Goal: Task Accomplishment & Management: Manage account settings

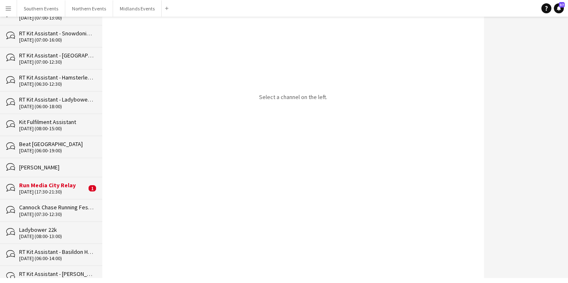
scroll to position [864, 0]
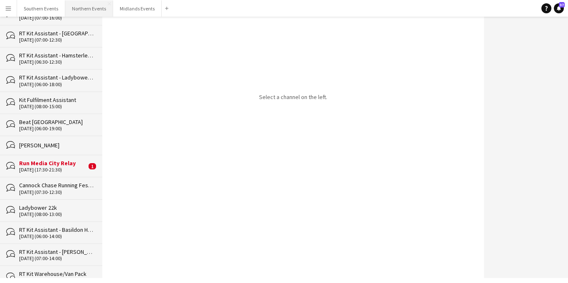
click at [86, 12] on button "Northern Events Close" at bounding box center [89, 8] width 48 height 16
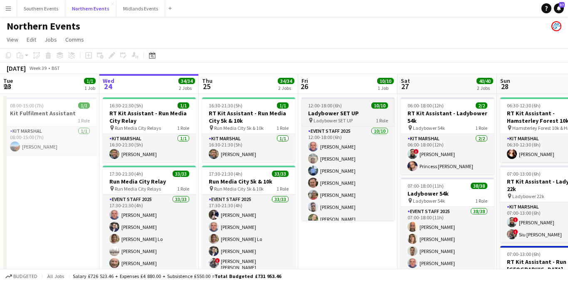
scroll to position [0, 218]
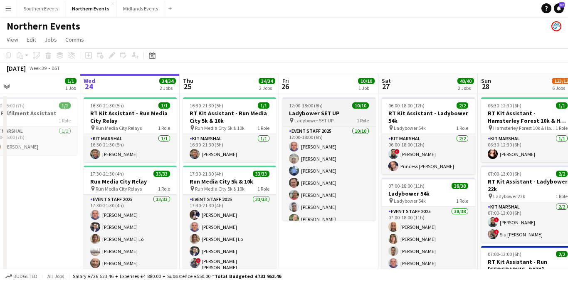
click at [317, 113] on h3 "Ladybower SET UP" at bounding box center [328, 112] width 93 height 7
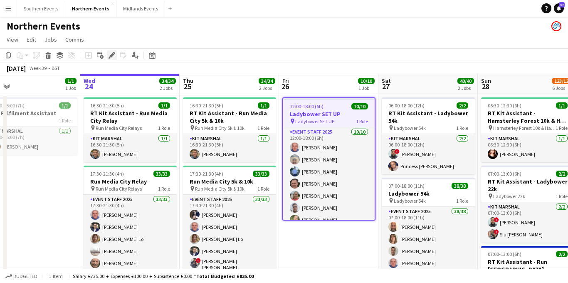
click at [111, 56] on icon at bounding box center [111, 55] width 5 height 5
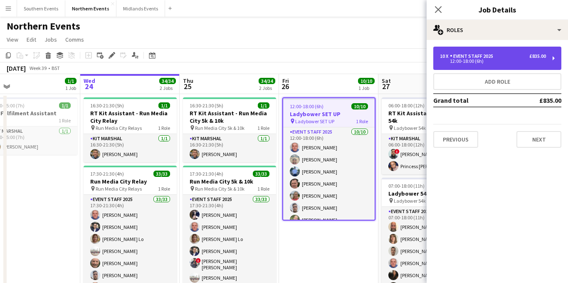
click at [466, 57] on div "Event Staff 2025" at bounding box center [473, 56] width 47 height 6
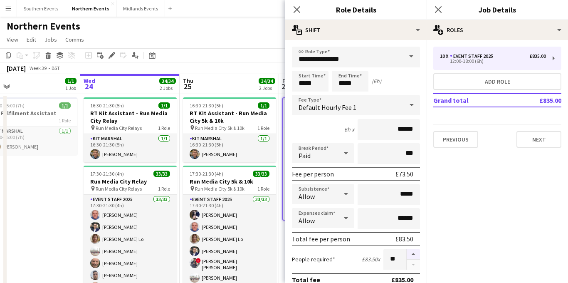
click at [411, 254] on button "button" at bounding box center [413, 254] width 13 height 11
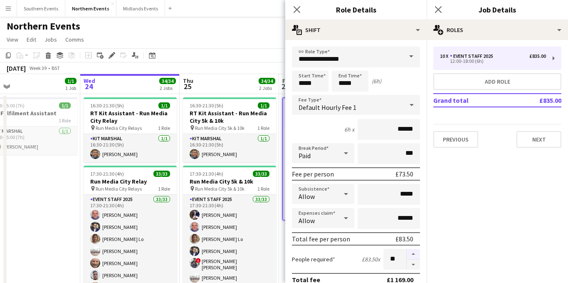
type input "**"
click at [438, 7] on icon "Close pop-in" at bounding box center [438, 9] width 8 height 8
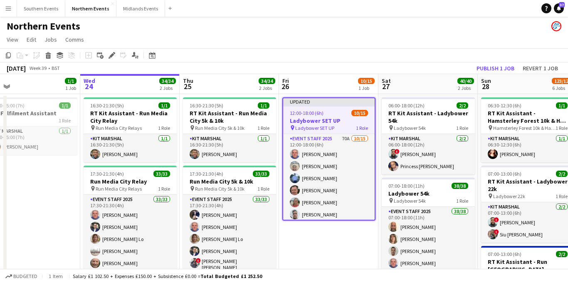
click at [321, 120] on h3 "Ladybower SET UP" at bounding box center [329, 120] width 92 height 7
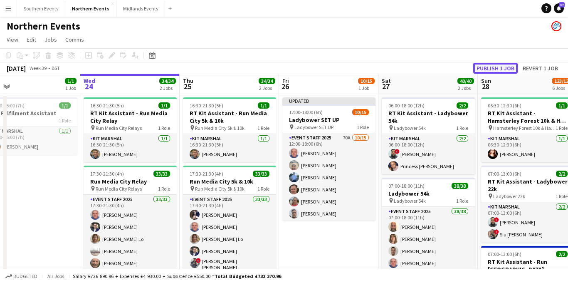
click at [495, 68] on button "Publish 1 job" at bounding box center [495, 68] width 45 height 11
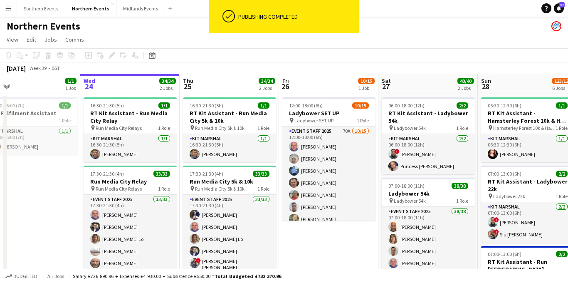
click at [335, 168] on app-card-role "Event Staff 2025 70A [DATE] 12:00-18:00 (6h) [PERSON_NAME] [PERSON_NAME] [PERSO…" at bounding box center [328, 224] width 93 height 197
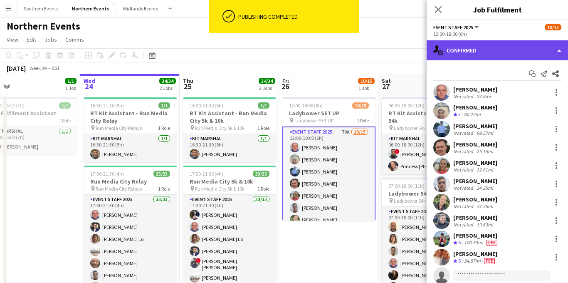
click at [513, 50] on div "single-neutral-actions-check-2 Confirmed" at bounding box center [497, 50] width 141 height 20
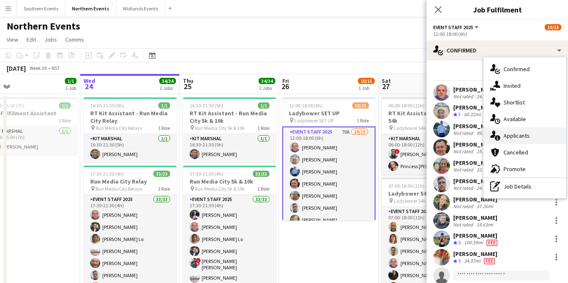
click at [512, 133] on span "Applicants" at bounding box center [517, 135] width 26 height 7
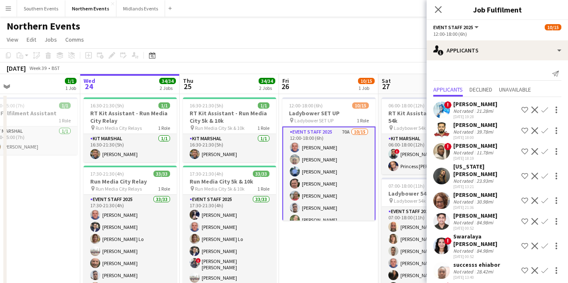
click at [544, 173] on app-icon "Confirm" at bounding box center [545, 176] width 7 height 7
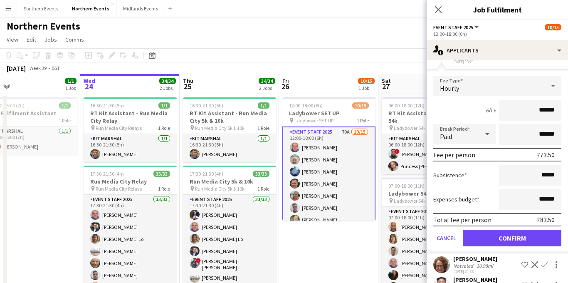
scroll to position [157, 0]
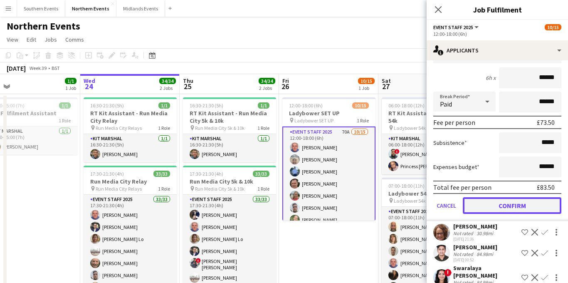
click at [512, 197] on button "Confirm" at bounding box center [512, 205] width 99 height 17
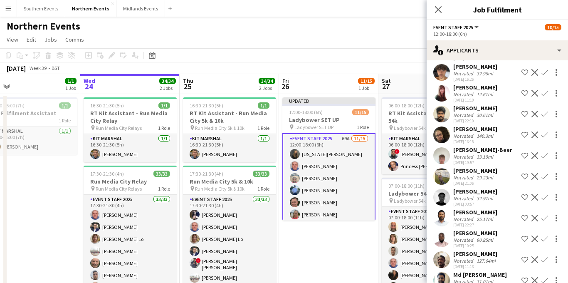
scroll to position [1279, 0]
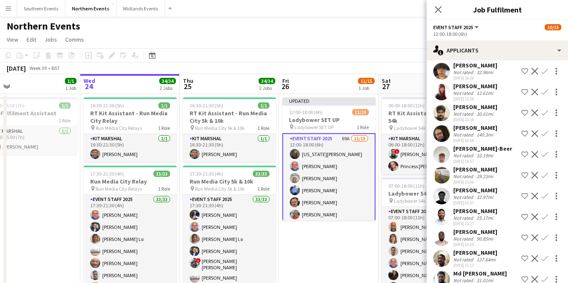
click at [542, 151] on app-icon "Confirm" at bounding box center [545, 154] width 7 height 7
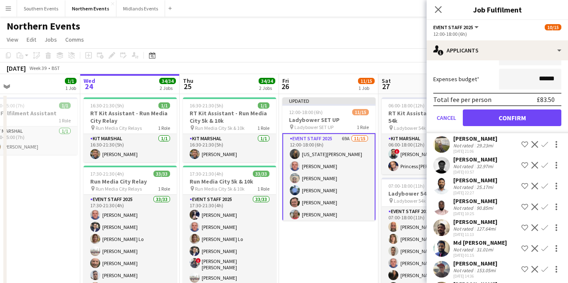
scroll to position [1516, 0]
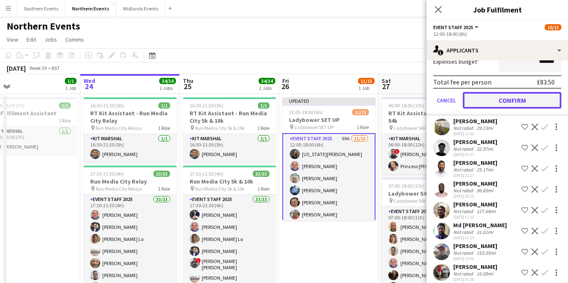
click at [510, 95] on button "Confirm" at bounding box center [512, 100] width 99 height 17
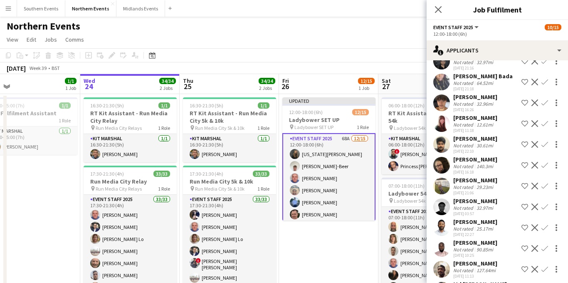
scroll to position [1228, 0]
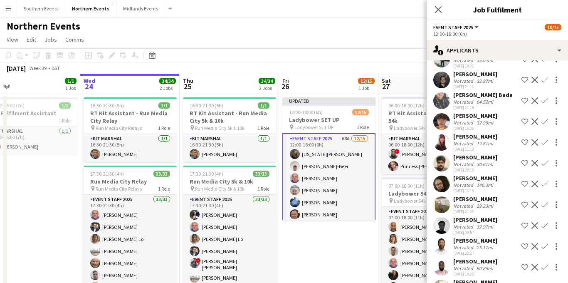
click at [542, 139] on app-icon "Confirm" at bounding box center [545, 142] width 7 height 7
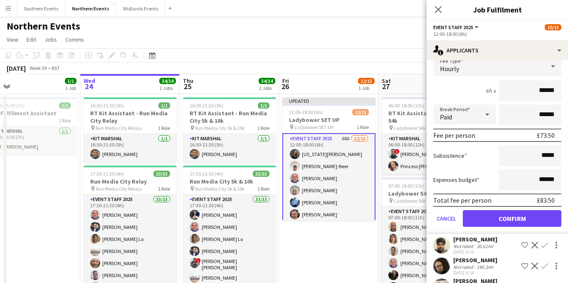
scroll to position [1366, 0]
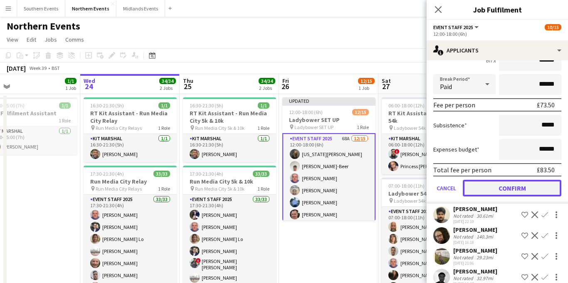
click at [500, 180] on button "Confirm" at bounding box center [512, 188] width 99 height 17
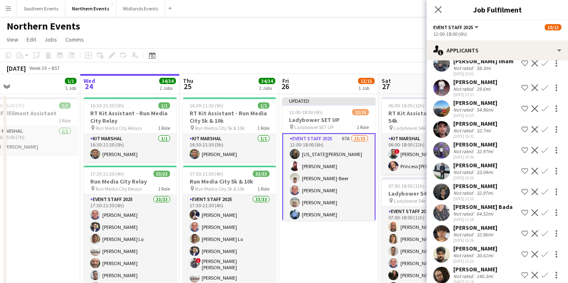
scroll to position [1285, 0]
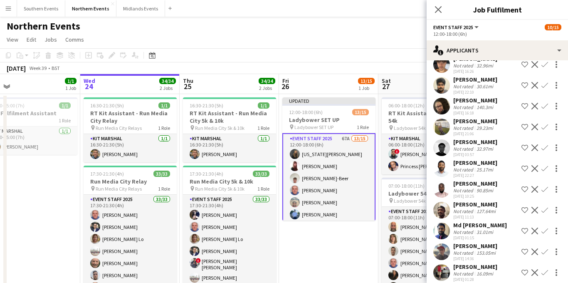
click at [491, 117] on div "[PERSON_NAME]" at bounding box center [475, 120] width 44 height 7
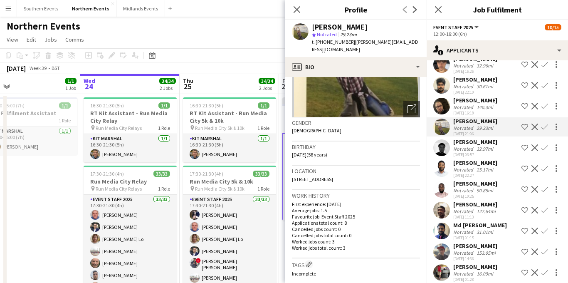
scroll to position [92, 0]
click at [544, 124] on app-icon "Confirm" at bounding box center [545, 127] width 7 height 7
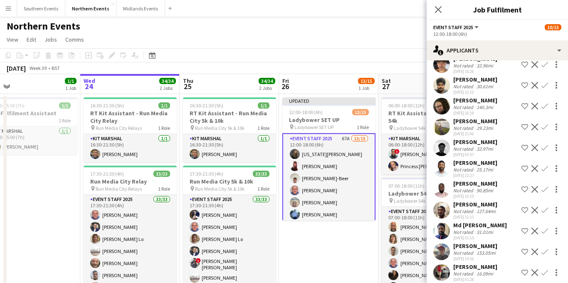
click at [544, 124] on app-icon "Confirm" at bounding box center [545, 127] width 7 height 7
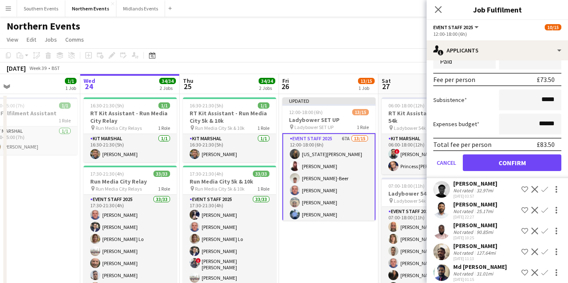
scroll to position [1474, 0]
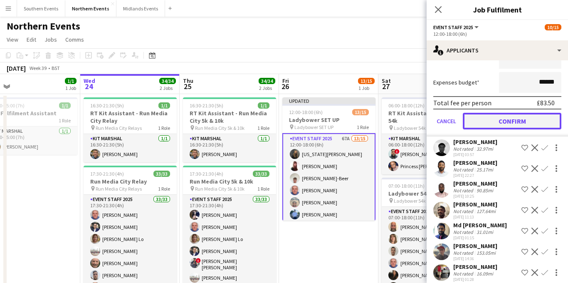
click at [507, 117] on button "Confirm" at bounding box center [512, 121] width 99 height 17
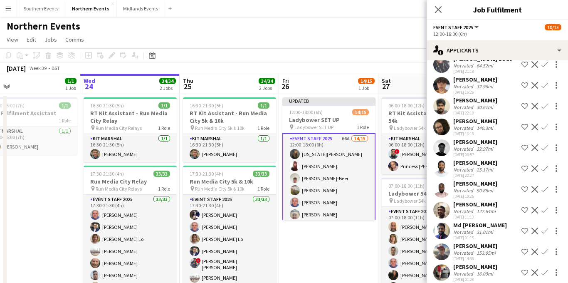
scroll to position [1255, 0]
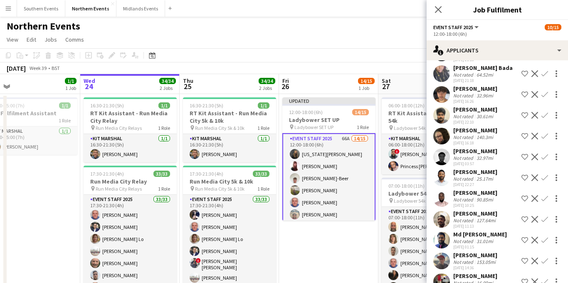
click at [470, 259] on div "Not rated" at bounding box center [464, 262] width 22 height 6
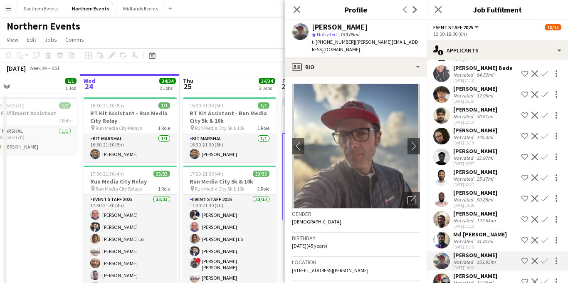
click at [470, 259] on div "Not rated" at bounding box center [464, 262] width 22 height 6
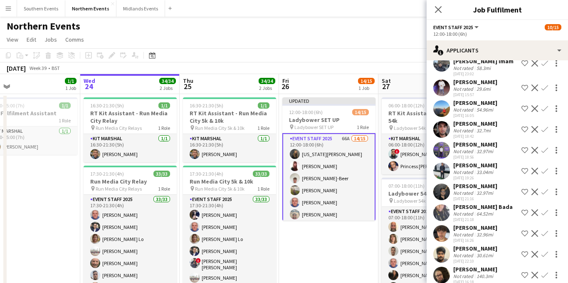
scroll to position [1100, 0]
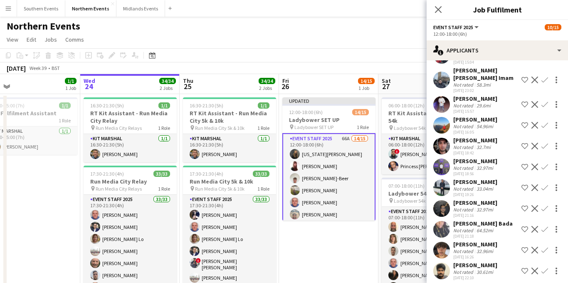
click at [500, 116] on div "[PERSON_NAME] Not rated 54.96mi [DATE] 16:05 Shortlist crew Decline Confirm" at bounding box center [497, 125] width 141 height 19
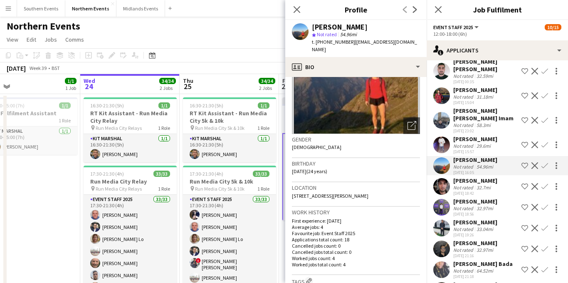
scroll to position [1049, 0]
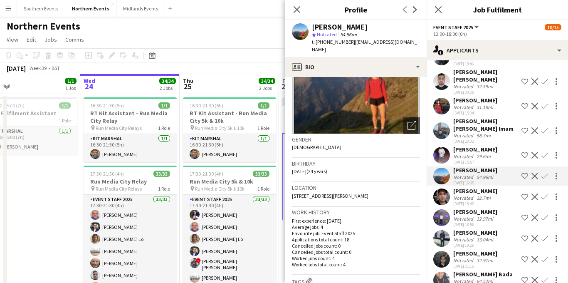
click at [544, 173] on app-icon "Confirm" at bounding box center [545, 176] width 7 height 7
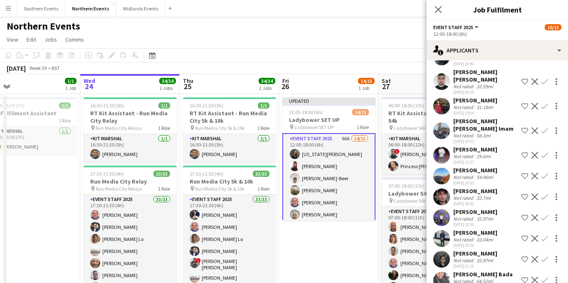
click at [542, 173] on app-icon "Confirm" at bounding box center [545, 176] width 7 height 7
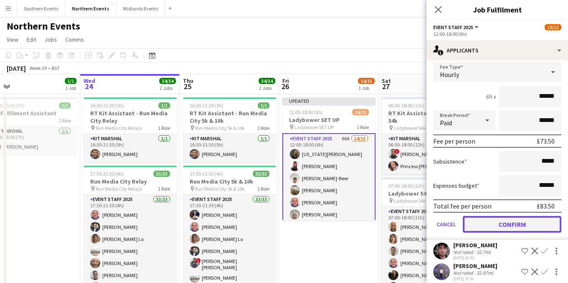
click at [503, 216] on button "Confirm" at bounding box center [512, 224] width 99 height 17
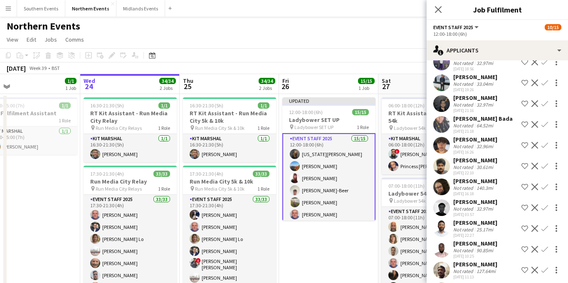
scroll to position [974, 0]
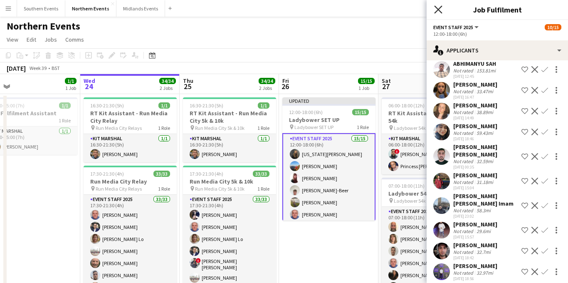
click at [436, 8] on icon at bounding box center [438, 9] width 8 height 8
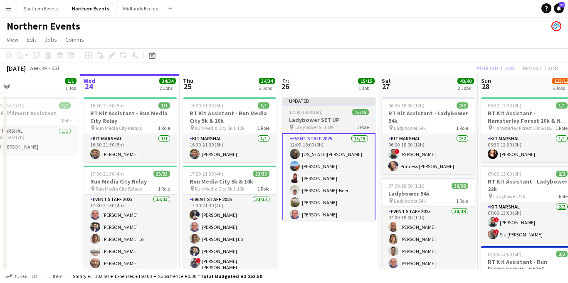
click at [337, 118] on h3 "Ladybower SET UP" at bounding box center [328, 119] width 93 height 7
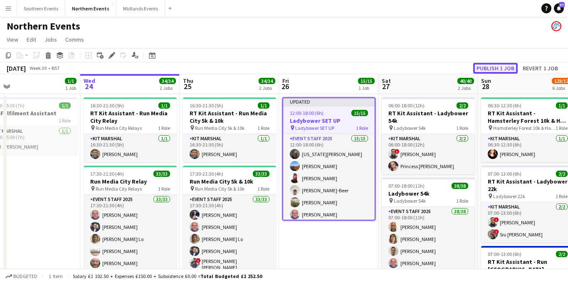
click at [500, 71] on button "Publish 1 job" at bounding box center [495, 68] width 45 height 11
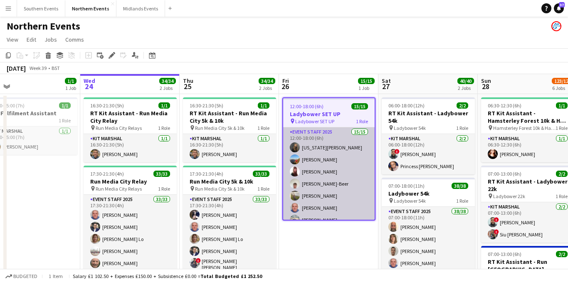
click at [329, 186] on app-card-role "Event Staff 2025 15/15 12:00-18:00 (6h) [US_STATE][PERSON_NAME] [PERSON_NAME] […" at bounding box center [329, 225] width 92 height 197
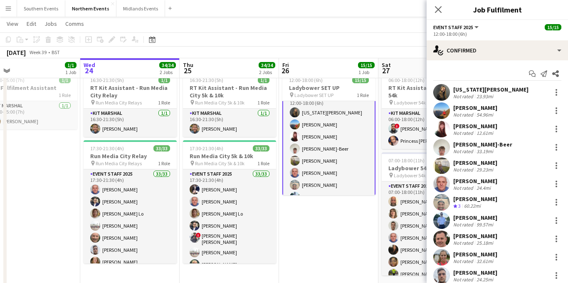
scroll to position [0, 0]
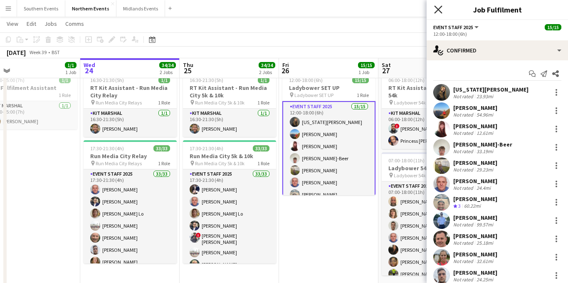
click at [439, 11] on icon at bounding box center [438, 9] width 8 height 8
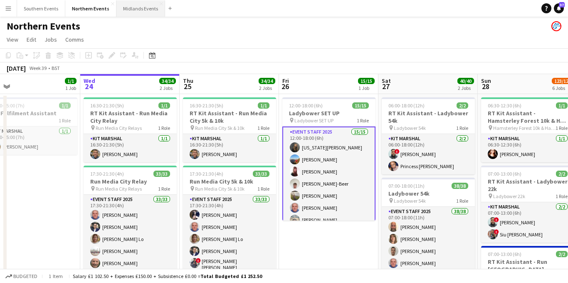
click at [134, 6] on button "Midlands Events Close" at bounding box center [140, 8] width 49 height 16
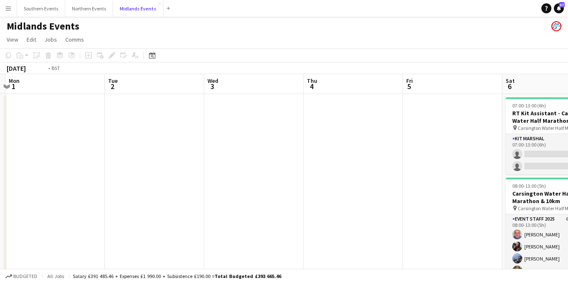
scroll to position [0, 318]
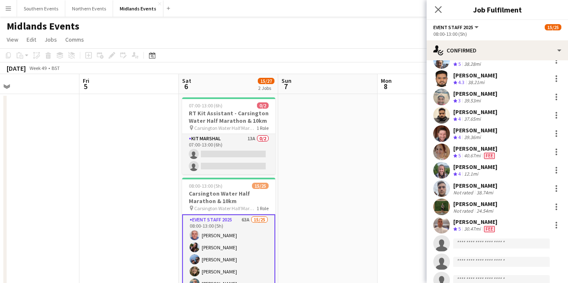
scroll to position [114, 0]
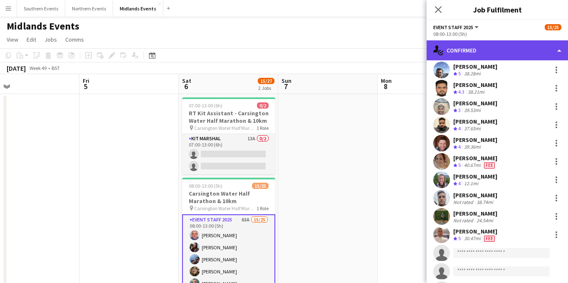
click at [510, 53] on div "single-neutral-actions-check-2 Confirmed" at bounding box center [497, 50] width 141 height 20
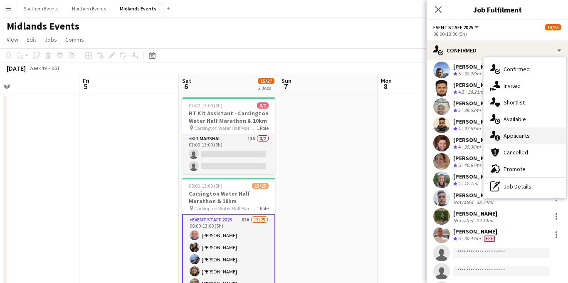
click at [527, 134] on span "Applicants" at bounding box center [517, 135] width 26 height 7
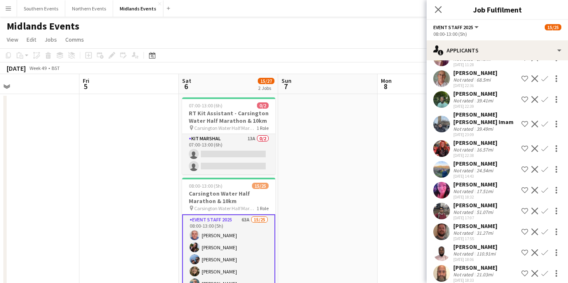
scroll to position [29, 0]
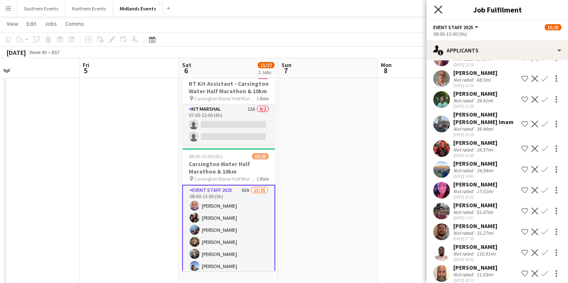
click at [439, 10] on icon at bounding box center [438, 9] width 8 height 8
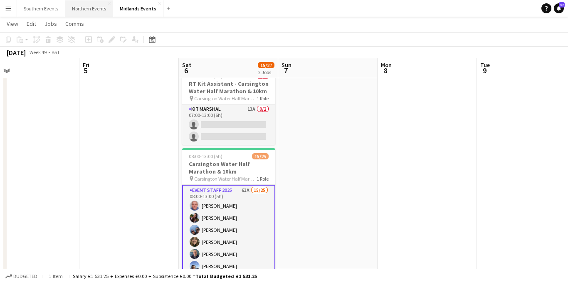
click at [88, 11] on button "Northern Events Close" at bounding box center [89, 8] width 48 height 16
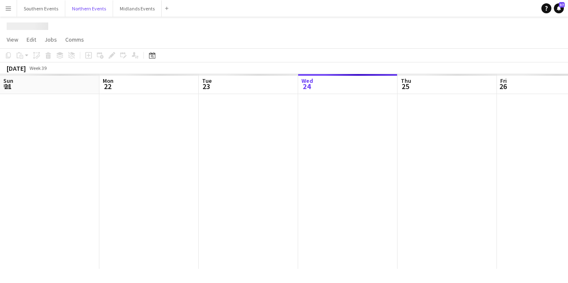
scroll to position [0, 199]
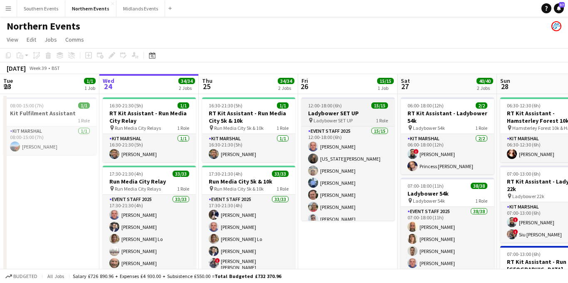
click at [350, 114] on h3 "Ladybower SET UP" at bounding box center [348, 112] width 93 height 7
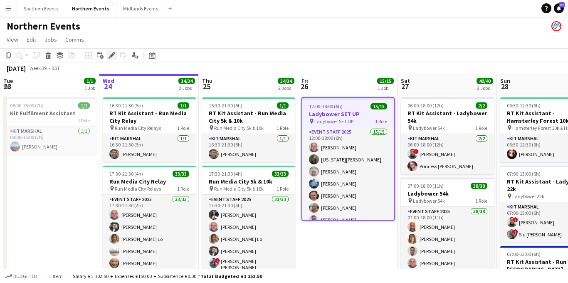
click at [111, 56] on icon at bounding box center [111, 55] width 5 height 5
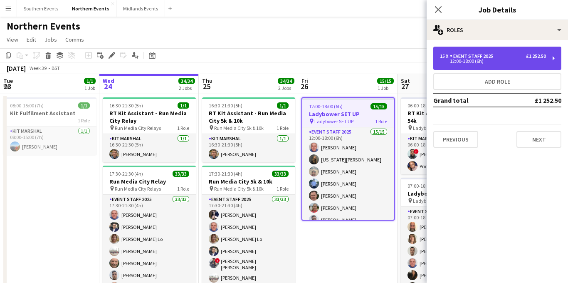
click at [465, 63] on div "12:00-18:00 (6h)" at bounding box center [493, 61] width 106 height 4
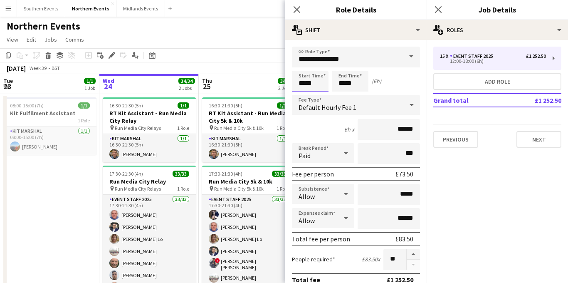
click at [303, 83] on input "*****" at bounding box center [310, 81] width 37 height 21
type input "*****"
click at [303, 97] on div at bounding box center [302, 96] width 17 height 8
click at [344, 87] on input "*****" at bounding box center [350, 81] width 37 height 21
type input "*****"
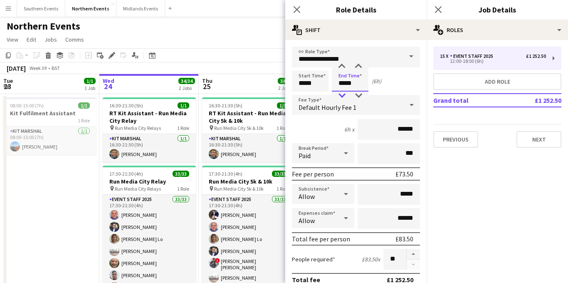
click at [341, 94] on div at bounding box center [342, 96] width 17 height 8
click at [436, 10] on icon "Close pop-in" at bounding box center [438, 9] width 8 height 8
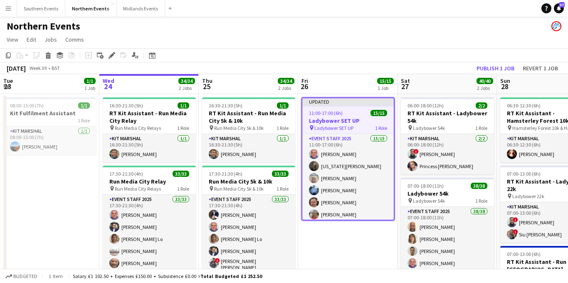
click at [341, 118] on h3 "Ladybower SET UP" at bounding box center [348, 120] width 92 height 7
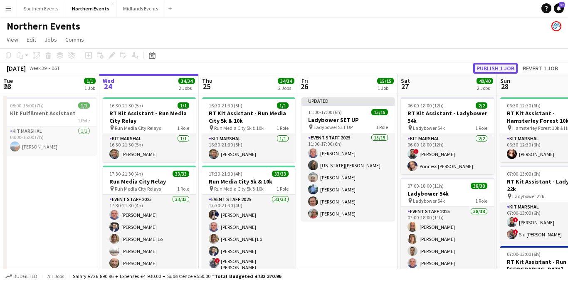
click at [497, 69] on button "Publish 1 job" at bounding box center [495, 68] width 45 height 11
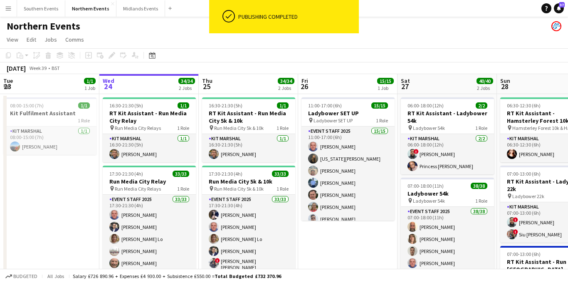
click at [11, 8] on app-icon "Menu" at bounding box center [8, 8] width 7 height 7
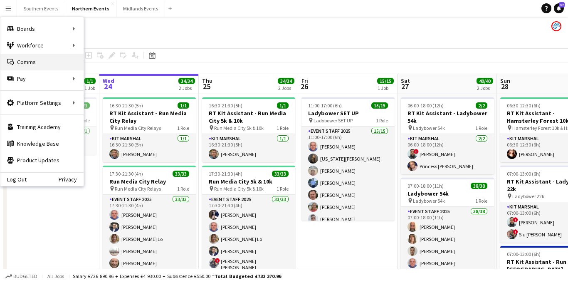
click at [47, 54] on link "Comms Comms" at bounding box center [41, 62] width 83 height 17
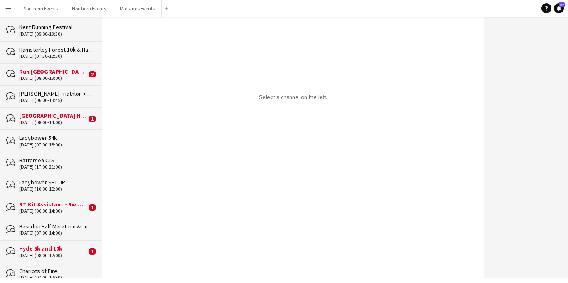
scroll to position [250, 0]
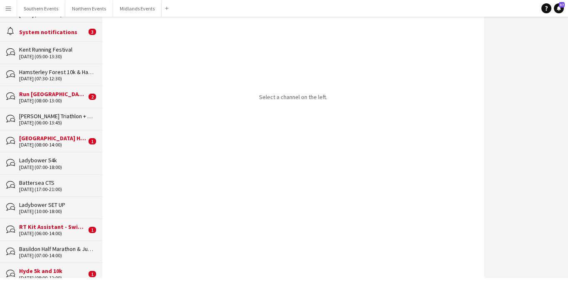
click at [48, 208] on div "[DATE] (10:00-18:00)" at bounding box center [56, 211] width 75 height 6
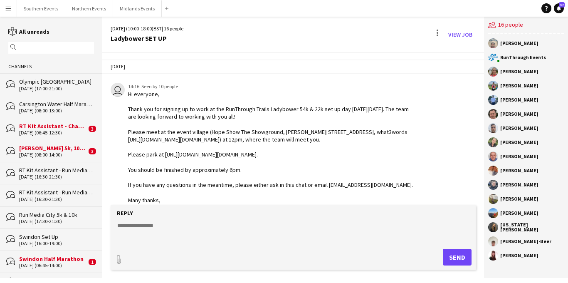
click at [149, 228] on textarea at bounding box center [294, 232] width 357 height 22
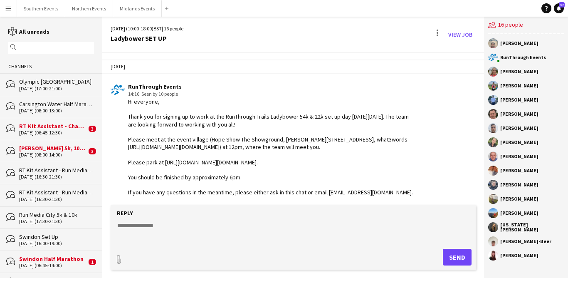
scroll to position [371, 0]
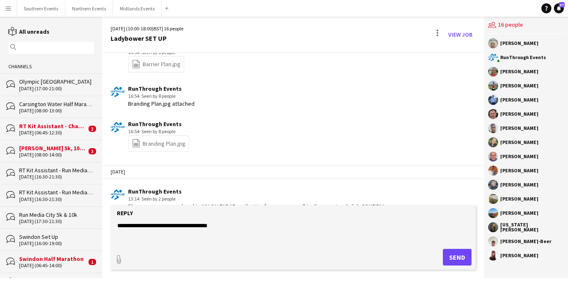
drag, startPoint x: 229, startPoint y: 228, endPoint x: 188, endPoint y: 228, distance: 40.3
click at [188, 228] on textarea "**********" at bounding box center [294, 232] width 357 height 22
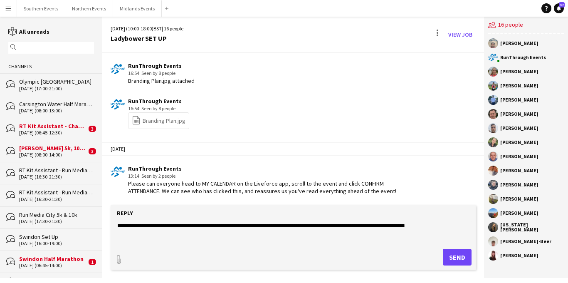
click at [267, 227] on textarea "**********" at bounding box center [294, 232] width 357 height 22
type textarea "**********"
click at [457, 260] on button "Send" at bounding box center [457, 257] width 29 height 17
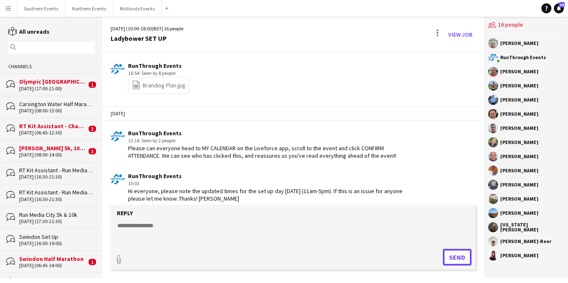
scroll to position [436, 0]
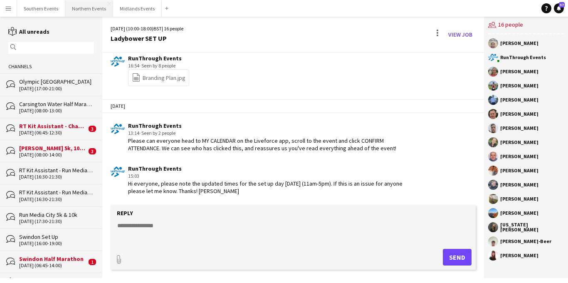
click at [92, 7] on button "Northern Events Close" at bounding box center [89, 8] width 48 height 16
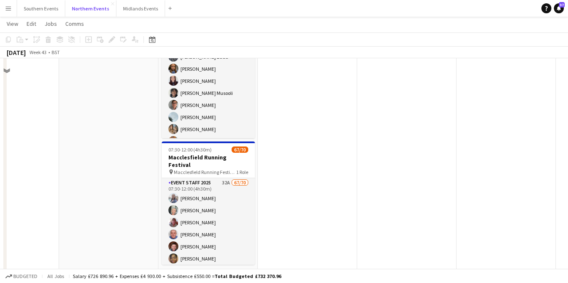
scroll to position [289, 0]
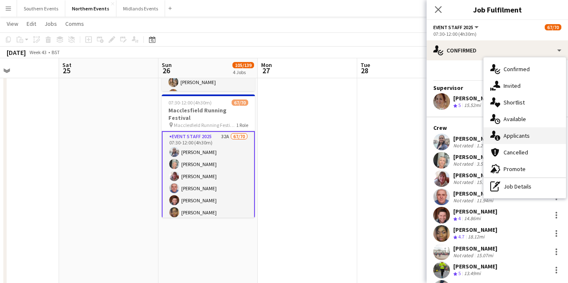
click at [508, 132] on span "Applicants" at bounding box center [517, 135] width 26 height 7
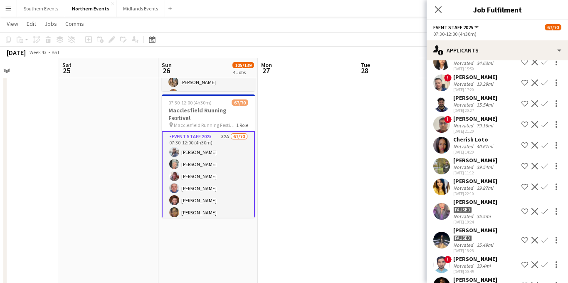
scroll to position [499, 0]
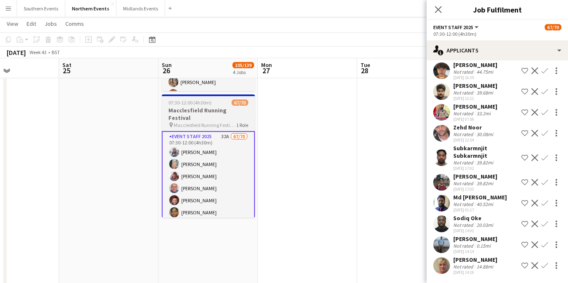
click at [217, 109] on h3 "Macclesfield Running Festival" at bounding box center [208, 113] width 93 height 15
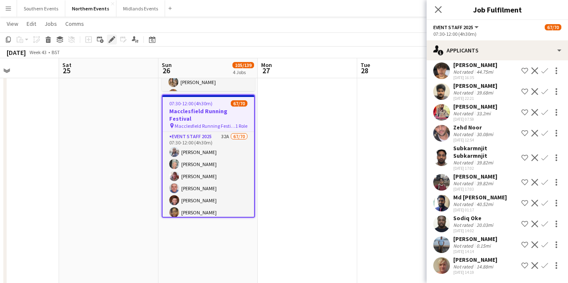
click at [111, 42] on icon "Edit" at bounding box center [112, 39] width 7 height 7
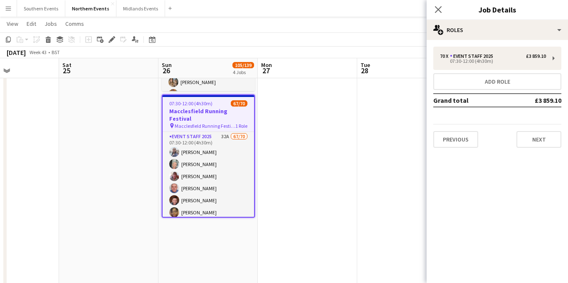
scroll to position [0, 0]
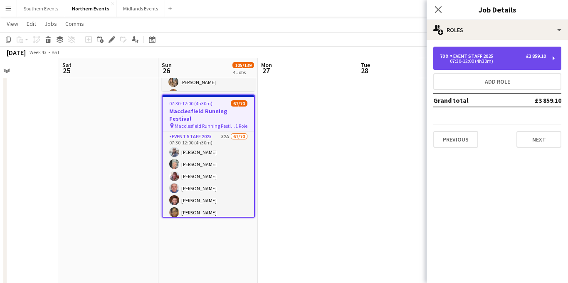
click at [468, 58] on div "Event Staff 2025" at bounding box center [473, 56] width 47 height 6
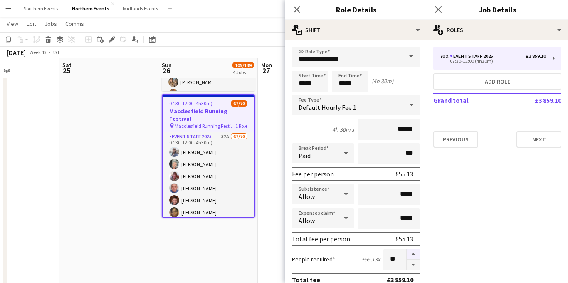
click at [414, 251] on button "button" at bounding box center [413, 254] width 13 height 11
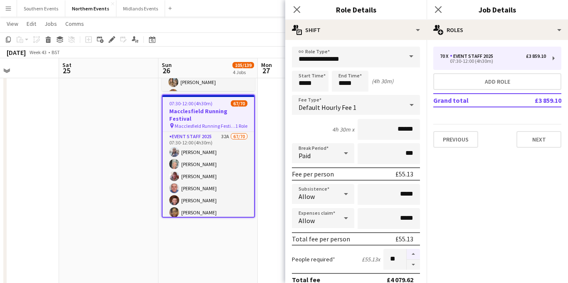
type input "**"
click at [436, 10] on icon "Close pop-in" at bounding box center [438, 9] width 8 height 8
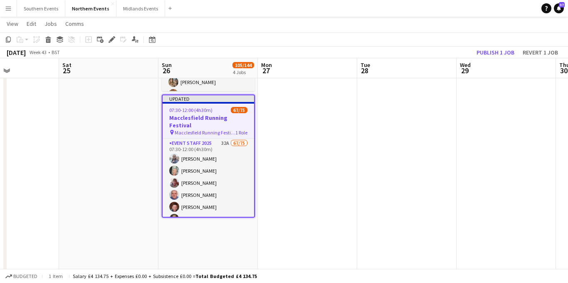
click at [203, 129] on span "Macclesfield Running Festival" at bounding box center [205, 132] width 61 height 6
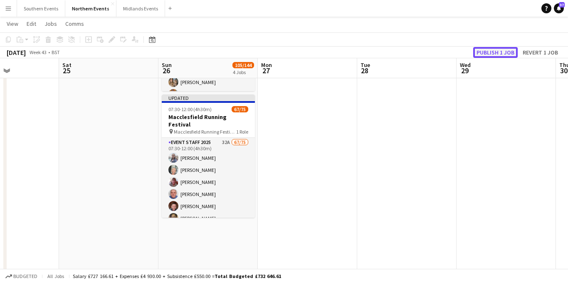
click at [497, 54] on button "Publish 1 job" at bounding box center [495, 52] width 45 height 11
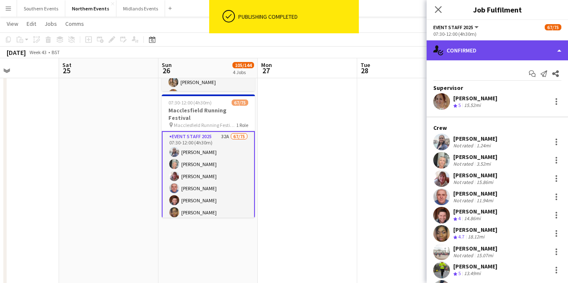
click at [490, 54] on div "single-neutral-actions-check-2 Confirmed" at bounding box center [497, 50] width 141 height 20
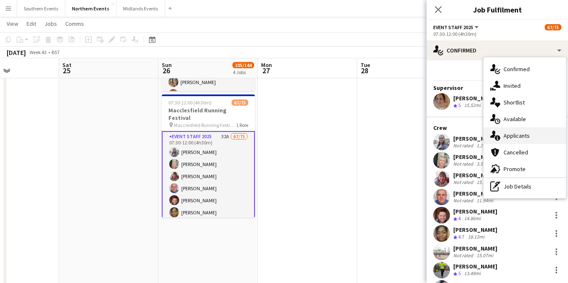
click at [510, 138] on span "Applicants" at bounding box center [517, 135] width 26 height 7
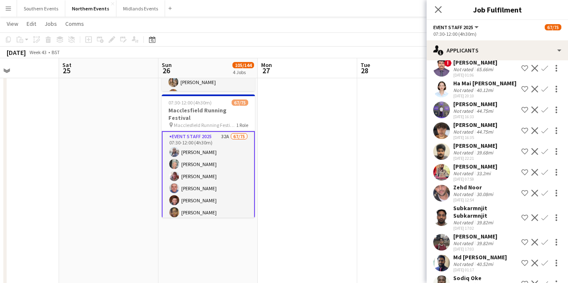
scroll to position [499, 0]
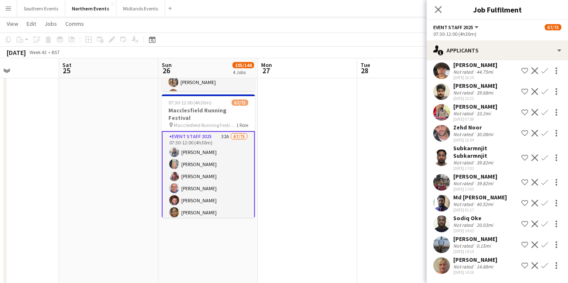
click at [545, 243] on app-icon "Confirm" at bounding box center [545, 244] width 7 height 7
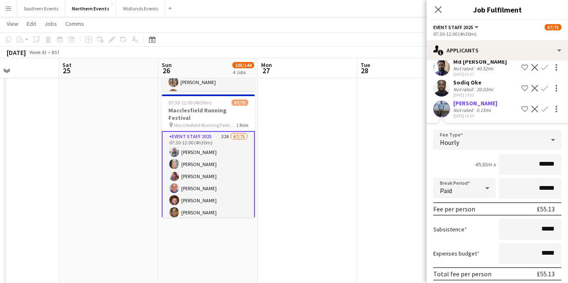
scroll to position [688, 0]
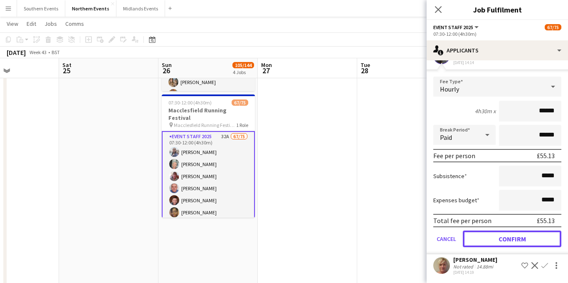
click at [504, 238] on button "Confirm" at bounding box center [512, 238] width 99 height 17
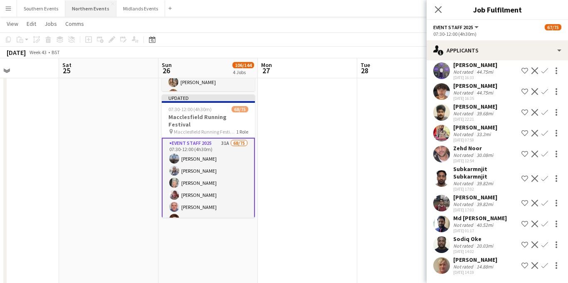
scroll to position [478, 0]
click at [543, 267] on app-icon "Confirm" at bounding box center [545, 265] width 7 height 7
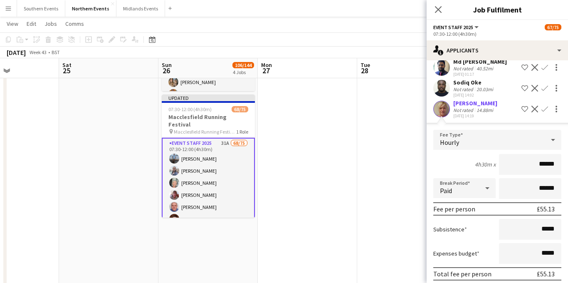
scroll to position [667, 0]
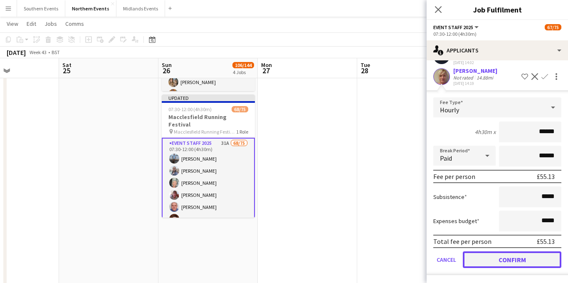
click at [498, 259] on button "Confirm" at bounding box center [512, 259] width 99 height 17
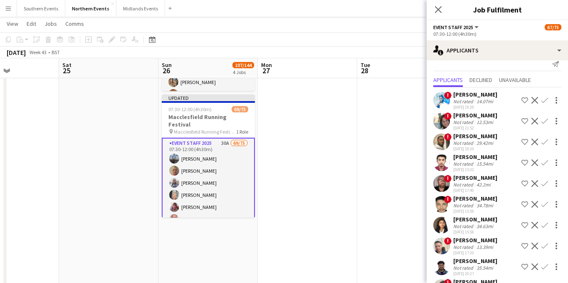
scroll to position [0, 0]
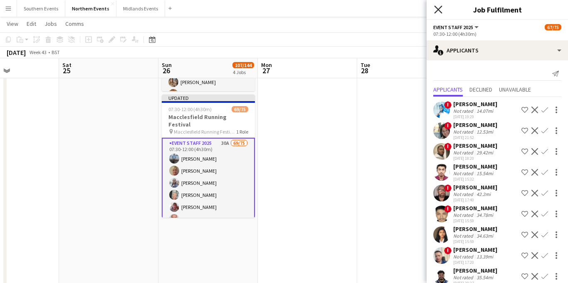
click at [438, 8] on icon "Close pop-in" at bounding box center [438, 9] width 8 height 8
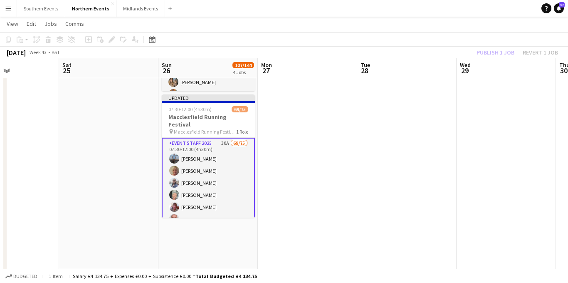
click at [215, 114] on h3 "Macclesfield Running Festival" at bounding box center [208, 120] width 93 height 15
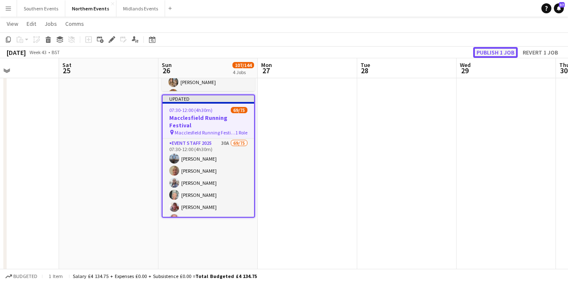
click at [492, 52] on button "Publish 1 job" at bounding box center [495, 52] width 45 height 11
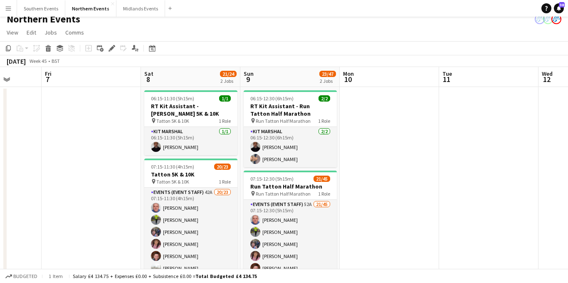
scroll to position [0, 257]
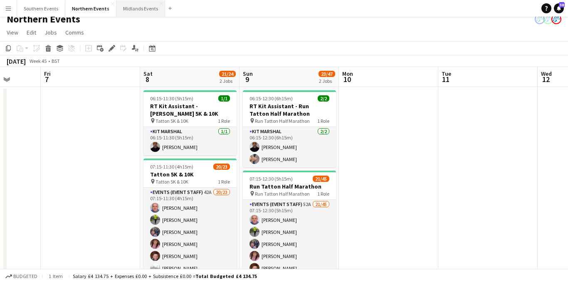
click at [136, 8] on button "Midlands Events Close" at bounding box center [140, 8] width 49 height 16
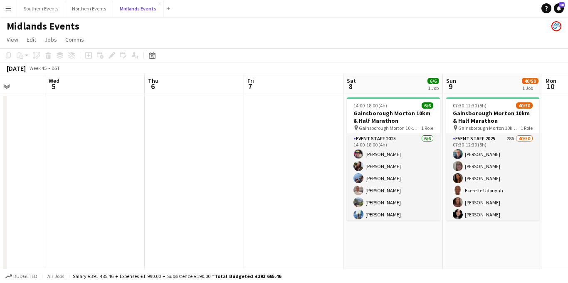
scroll to position [0, 295]
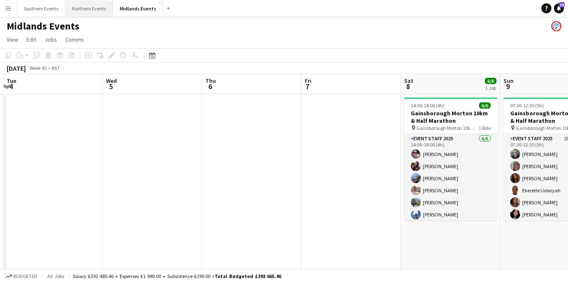
click at [85, 10] on button "Northern Events Close" at bounding box center [89, 8] width 48 height 16
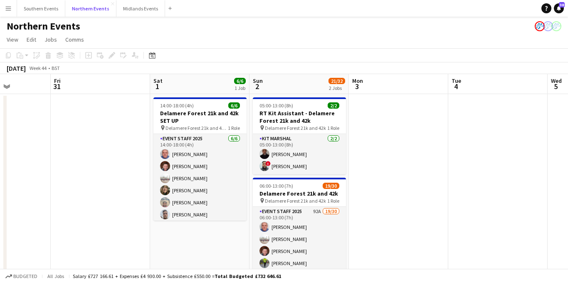
scroll to position [0, 247]
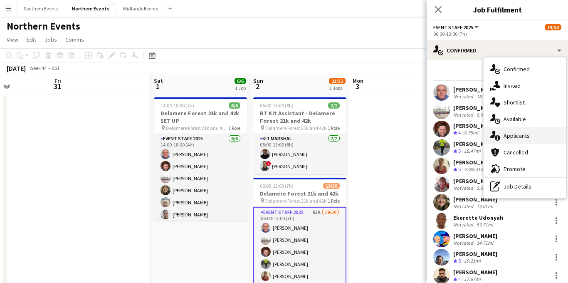
click at [518, 136] on span "Applicants" at bounding box center [517, 135] width 26 height 7
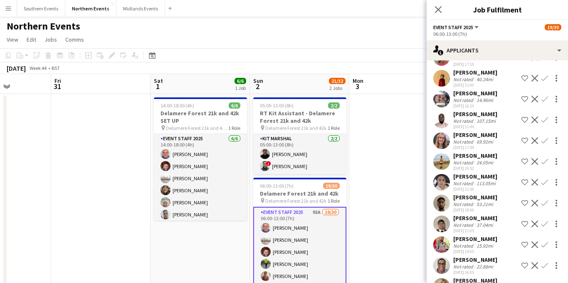
scroll to position [1814, 0]
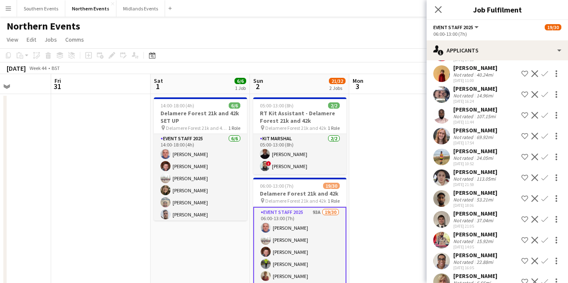
click at [547, 216] on app-icon "Confirm" at bounding box center [545, 219] width 7 height 7
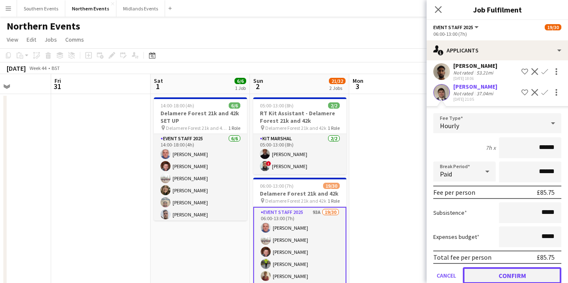
click at [496, 267] on button "Confirm" at bounding box center [512, 275] width 99 height 17
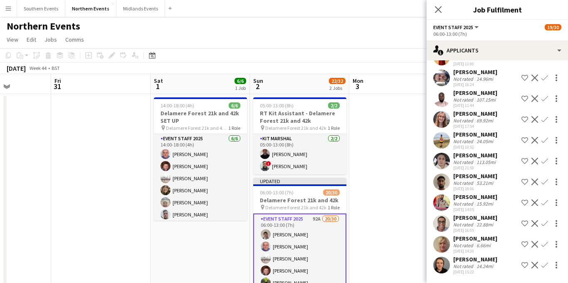
scroll to position [1732, 0]
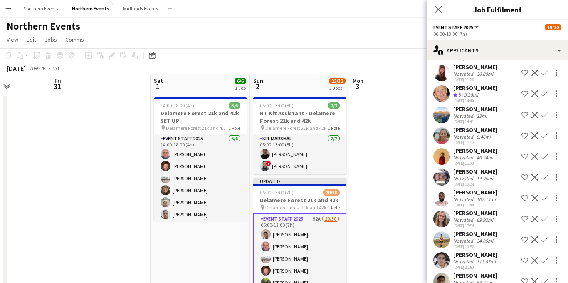
click at [540, 131] on button "Confirm" at bounding box center [545, 136] width 10 height 10
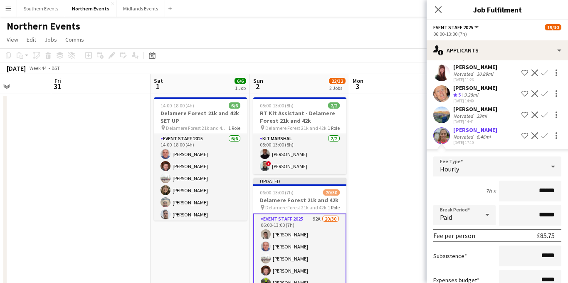
scroll to position [1847, 0]
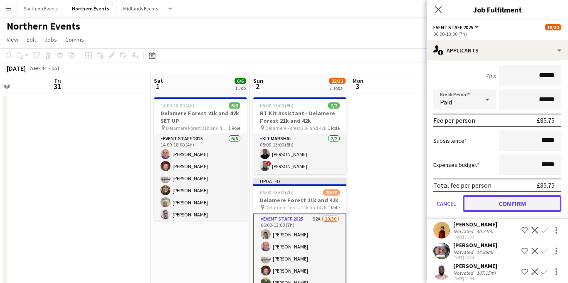
click at [500, 195] on button "Confirm" at bounding box center [512, 203] width 99 height 17
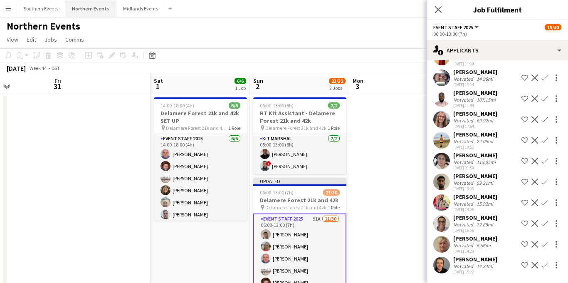
scroll to position [1637, 0]
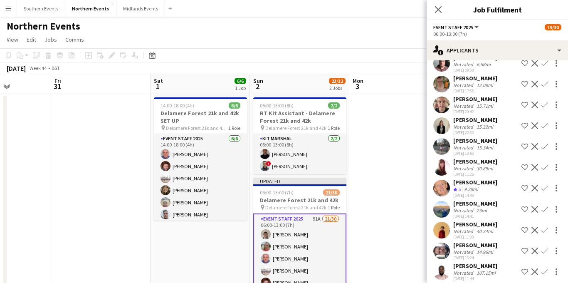
click at [545, 185] on app-icon "Confirm" at bounding box center [545, 188] width 7 height 7
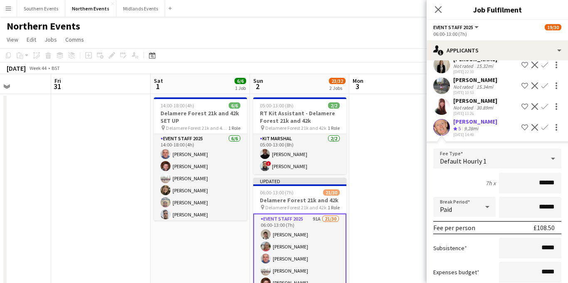
scroll to position [1750, 0]
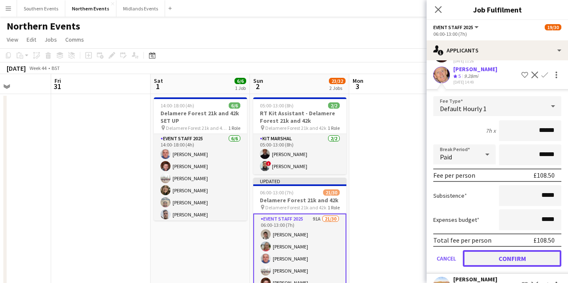
click at [496, 250] on button "Confirm" at bounding box center [512, 258] width 99 height 17
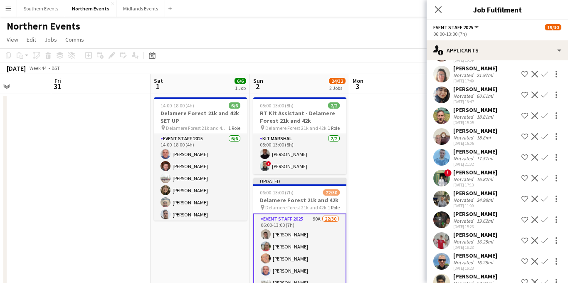
scroll to position [1329, 0]
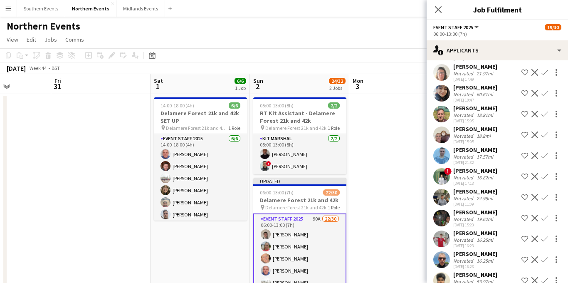
click at [546, 152] on app-icon "Confirm" at bounding box center [545, 155] width 7 height 7
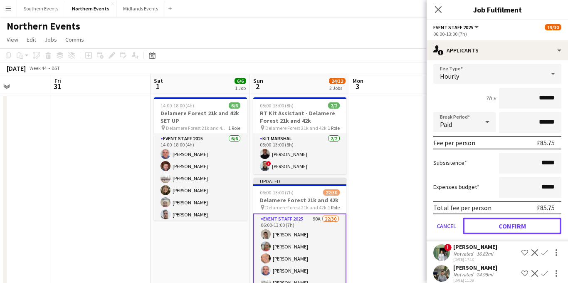
click at [497, 218] on button "Confirm" at bounding box center [512, 226] width 99 height 17
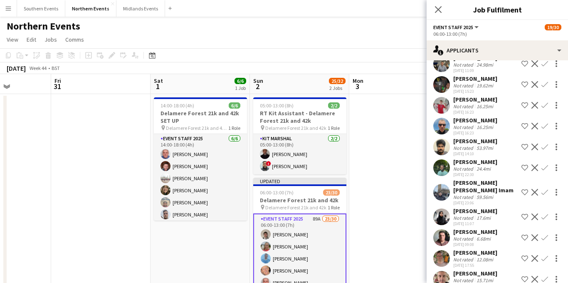
scroll to position [1232, 0]
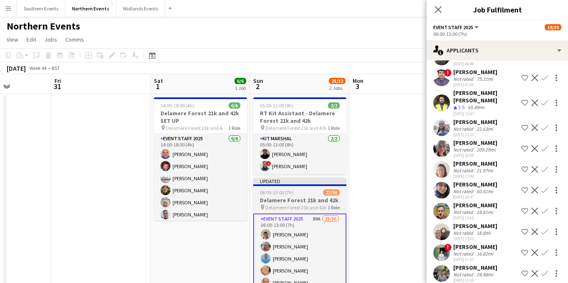
click at [437, 12] on icon "Close pop-in" at bounding box center [438, 9] width 7 height 7
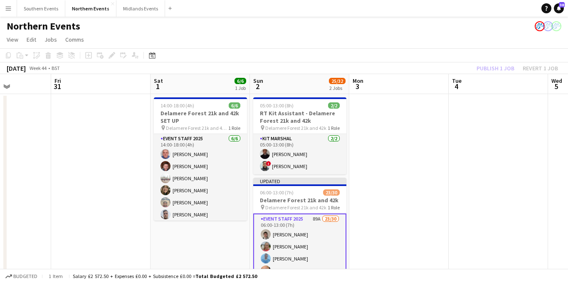
click at [297, 199] on h3 "Delamere Forest 21k and 42k" at bounding box center [299, 199] width 93 height 7
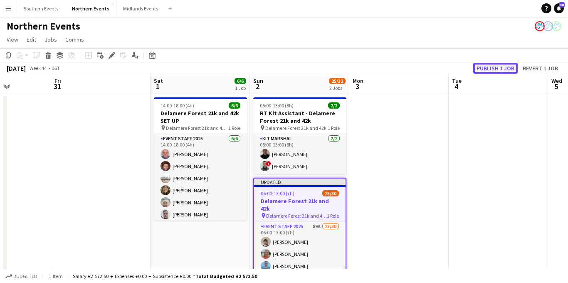
click at [500, 69] on button "Publish 1 job" at bounding box center [495, 68] width 45 height 11
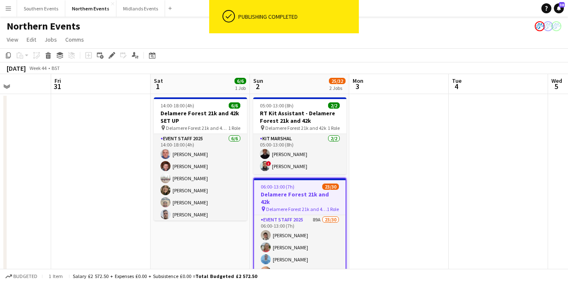
click at [7, 12] on button "Menu" at bounding box center [8, 8] width 17 height 17
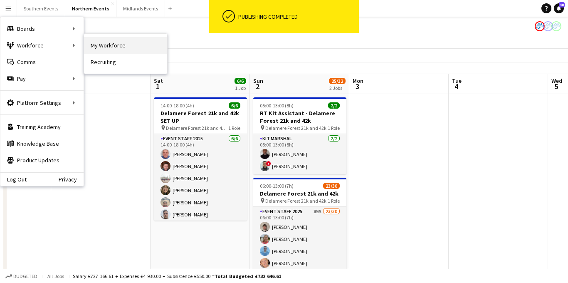
click at [94, 44] on link "My Workforce" at bounding box center [125, 45] width 83 height 17
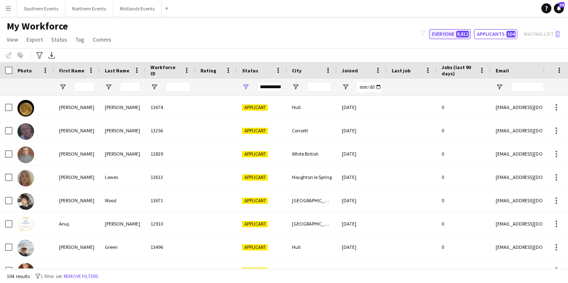
click at [445, 38] on button "Everyone 8,812" at bounding box center [450, 34] width 42 height 10
type input "**********"
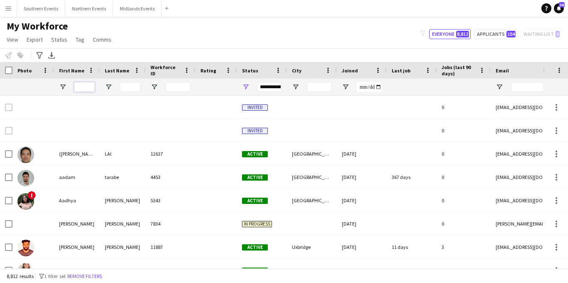
click at [78, 87] on input "First Name Filter Input" at bounding box center [84, 87] width 21 height 10
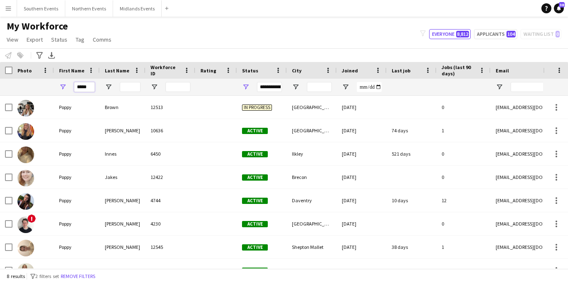
type input "*****"
click at [128, 87] on input "Last Name Filter Input" at bounding box center [130, 87] width 21 height 10
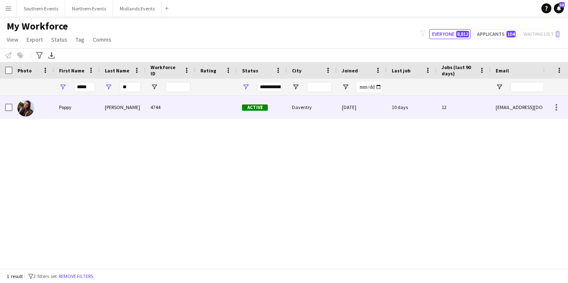
click at [124, 109] on div "[PERSON_NAME]" at bounding box center [123, 107] width 46 height 23
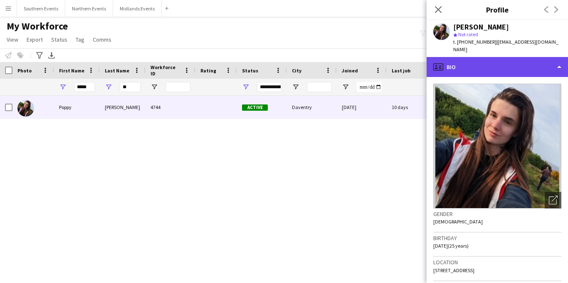
click at [532, 60] on div "profile Bio" at bounding box center [497, 67] width 141 height 20
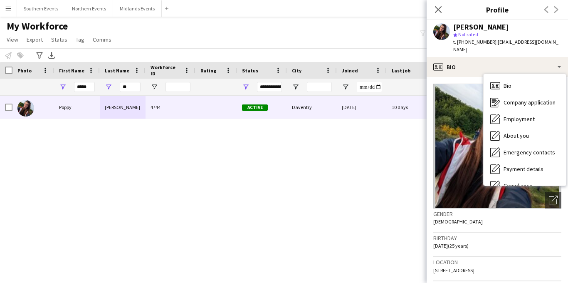
click at [501, 218] on div "Gender [DEMOGRAPHIC_DATA]" at bounding box center [497, 220] width 128 height 24
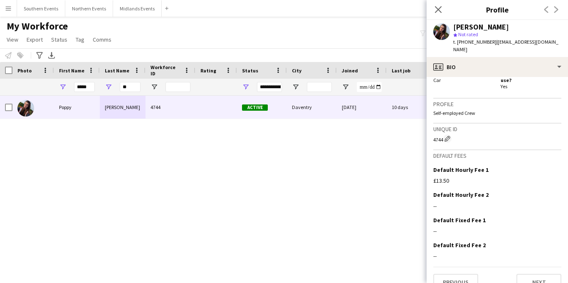
scroll to position [315, 0]
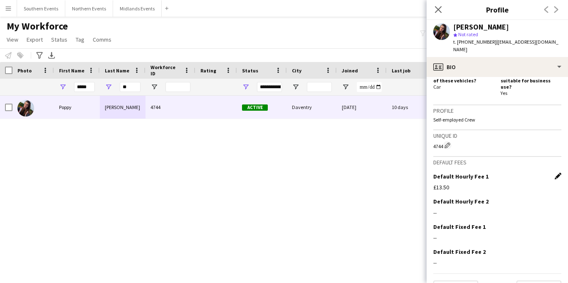
click at [556, 173] on app-icon "Edit this field" at bounding box center [558, 176] width 7 height 7
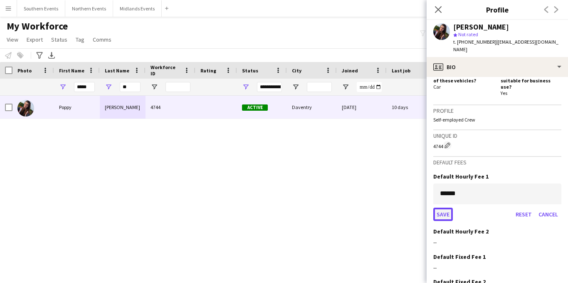
click at [445, 208] on button "Save" at bounding box center [443, 214] width 20 height 13
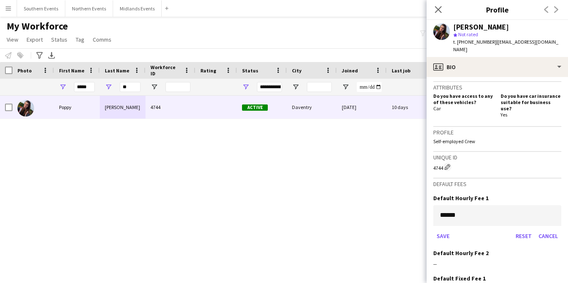
scroll to position [270, 0]
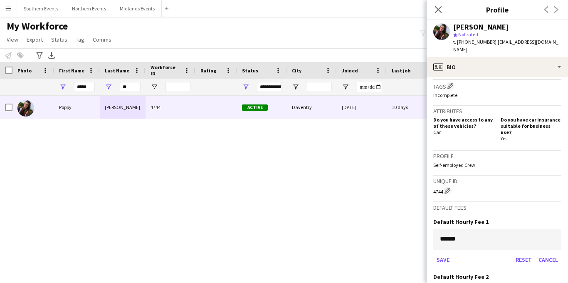
click at [438, 11] on icon "Close pop-in" at bounding box center [438, 9] width 7 height 7
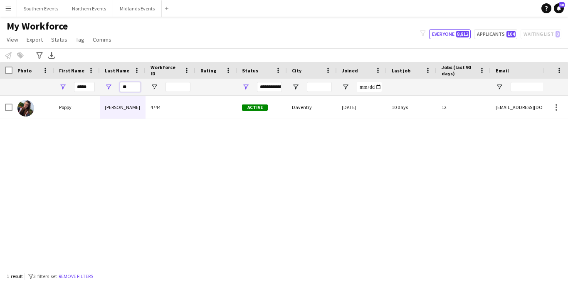
click at [133, 90] on input "**" at bounding box center [130, 87] width 21 height 10
type input "*"
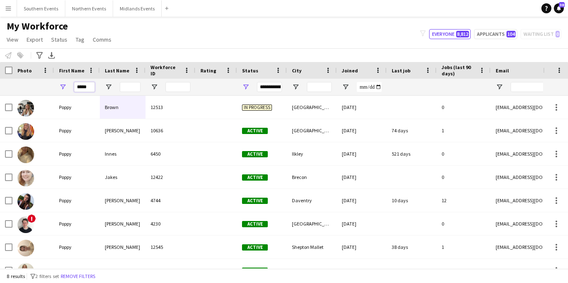
drag, startPoint x: 92, startPoint y: 87, endPoint x: 68, endPoint y: 87, distance: 24.1
click at [68, 87] on div "*****" at bounding box center [77, 87] width 46 height 17
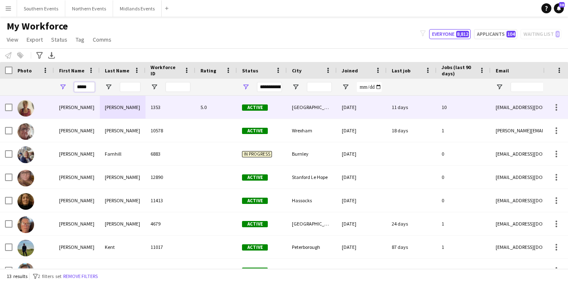
type input "*****"
click at [124, 106] on div "[PERSON_NAME]" at bounding box center [123, 107] width 46 height 23
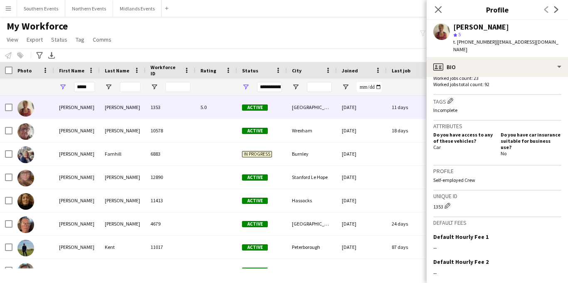
scroll to position [290, 0]
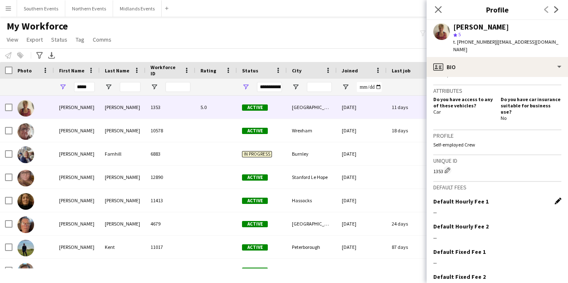
click at [556, 198] on app-icon "Edit this field" at bounding box center [558, 201] width 7 height 7
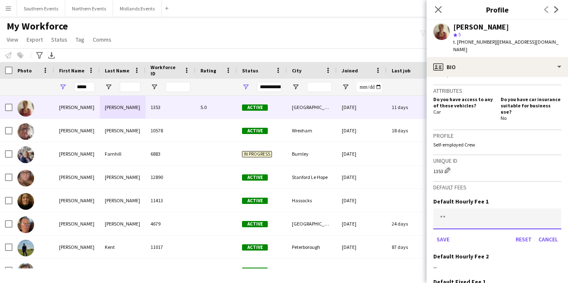
click at [448, 208] on input at bounding box center [497, 218] width 128 height 21
type input "******"
click at [439, 8] on icon at bounding box center [438, 9] width 8 height 8
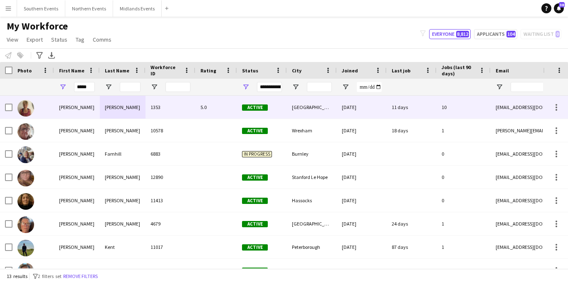
click at [160, 107] on div "1353" at bounding box center [171, 107] width 50 height 23
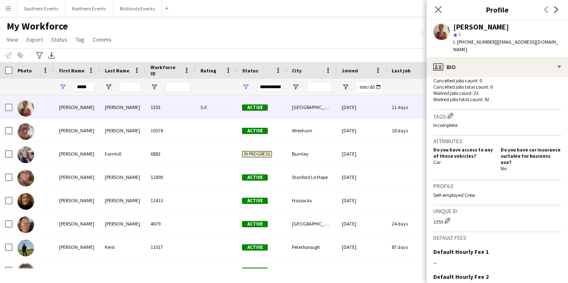
scroll to position [322, 0]
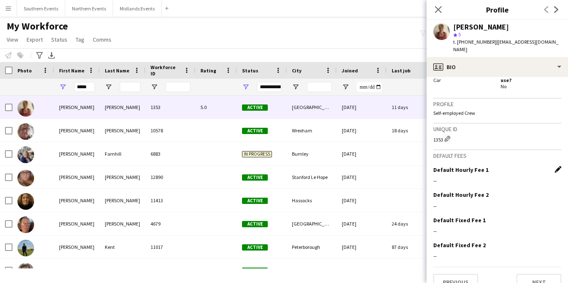
click at [559, 166] on app-icon "Edit this field" at bounding box center [558, 169] width 7 height 7
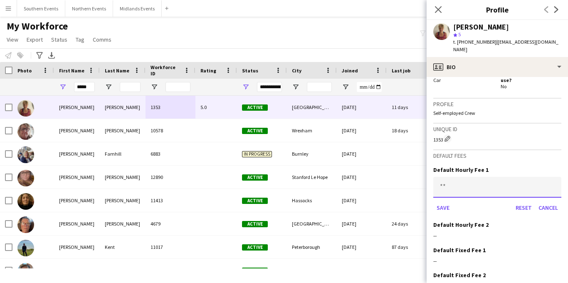
click at [455, 177] on input at bounding box center [497, 187] width 128 height 21
type input "******"
click at [445, 201] on button "Save" at bounding box center [443, 207] width 20 height 13
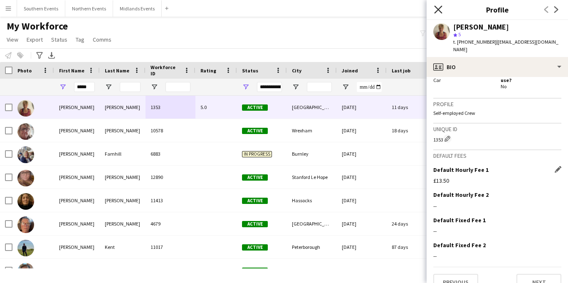
click at [436, 8] on icon at bounding box center [438, 9] width 8 height 8
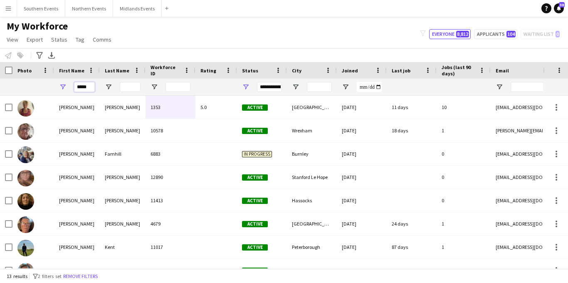
drag, startPoint x: 76, startPoint y: 88, endPoint x: 62, endPoint y: 88, distance: 14.1
click at [62, 88] on div "*****" at bounding box center [77, 87] width 46 height 17
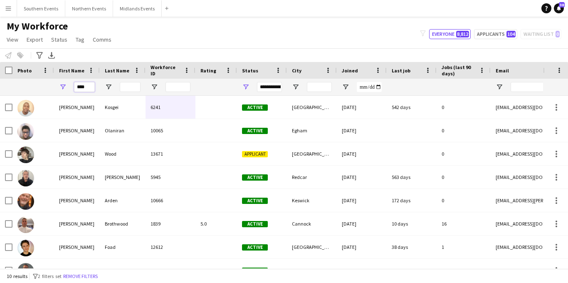
type input "****"
click at [124, 85] on input "Last Name Filter Input" at bounding box center [130, 87] width 21 height 10
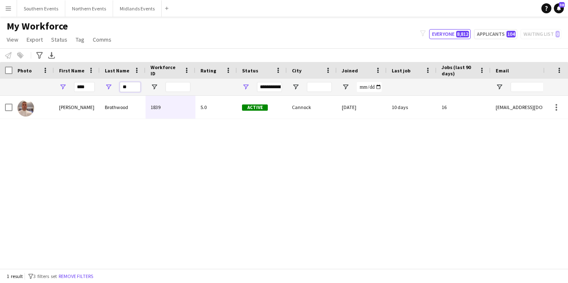
type input "**"
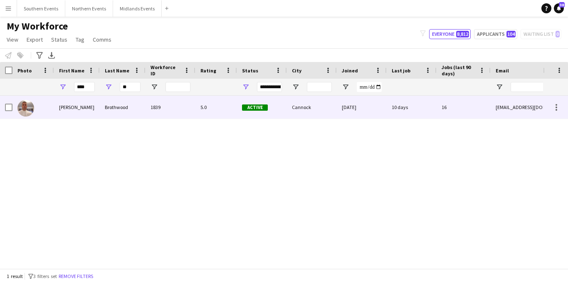
click at [117, 104] on div "Brothwood" at bounding box center [123, 107] width 46 height 23
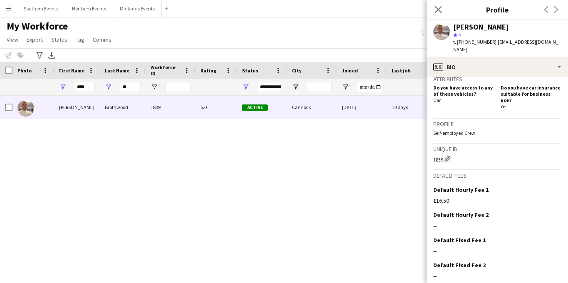
scroll to position [305, 0]
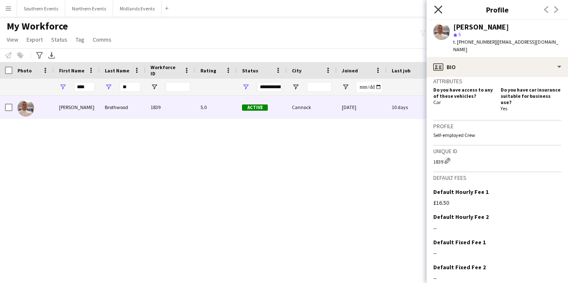
click at [441, 10] on icon "Close pop-in" at bounding box center [438, 9] width 8 height 8
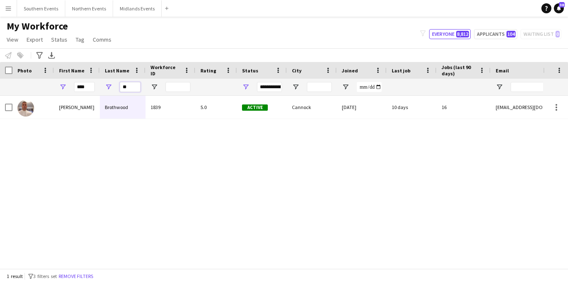
drag, startPoint x: 126, startPoint y: 87, endPoint x: 112, endPoint y: 85, distance: 14.8
click at [112, 85] on div "**" at bounding box center [123, 87] width 46 height 17
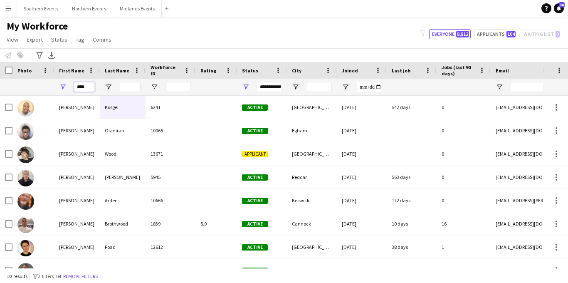
click at [68, 85] on div "****" at bounding box center [77, 87] width 46 height 17
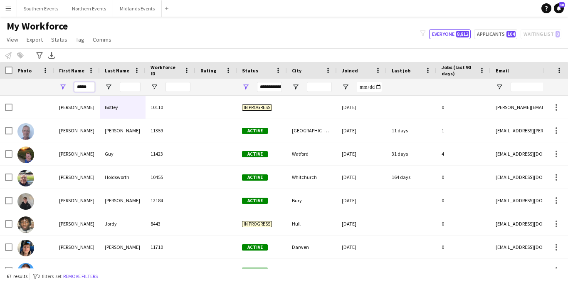
type input "*****"
click at [131, 83] on input "Last Name Filter Input" at bounding box center [130, 87] width 21 height 10
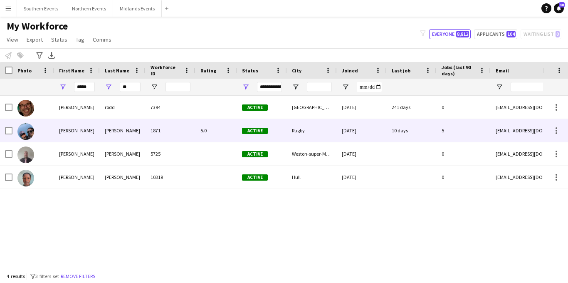
click at [121, 132] on div "[PERSON_NAME]" at bounding box center [123, 130] width 46 height 23
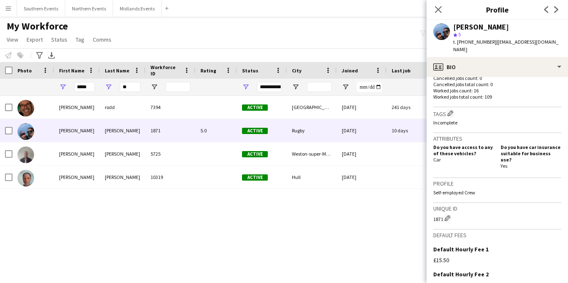
scroll to position [249, 0]
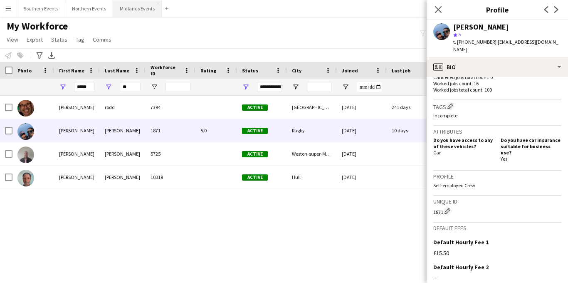
click at [440, 10] on icon "Close pop-in" at bounding box center [438, 9] width 7 height 7
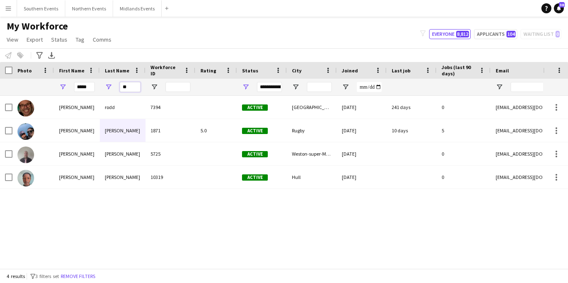
click at [129, 89] on input "**" at bounding box center [130, 87] width 21 height 10
type input "*"
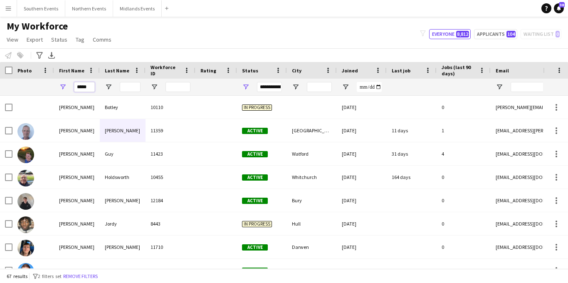
drag, startPoint x: 87, startPoint y: 88, endPoint x: 59, endPoint y: 87, distance: 27.9
click at [59, 87] on div "*****" at bounding box center [77, 87] width 46 height 17
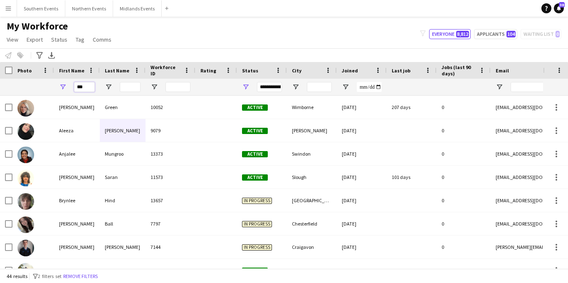
type input "***"
click at [127, 89] on input "Last Name Filter Input" at bounding box center [130, 87] width 21 height 10
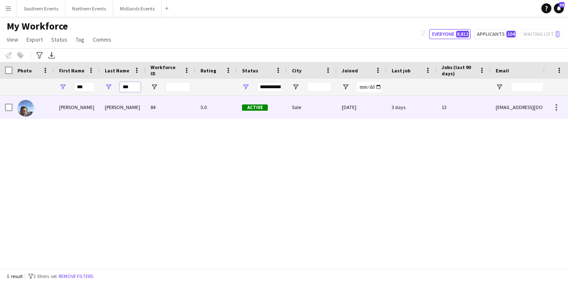
type input "***"
click at [117, 112] on div "[PERSON_NAME]" at bounding box center [123, 107] width 46 height 23
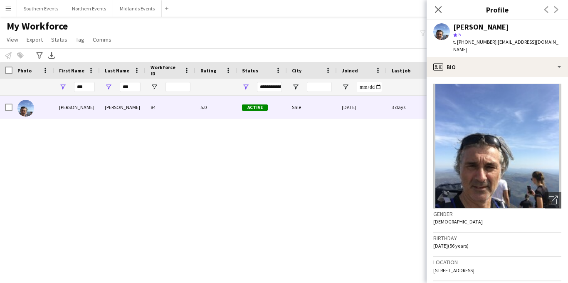
click at [528, 77] on app-crew-profile-bio "Open photos pop-in Gender [DEMOGRAPHIC_DATA] Birthday [DEMOGRAPHIC_DATA] (56 ye…" at bounding box center [497, 180] width 141 height 206
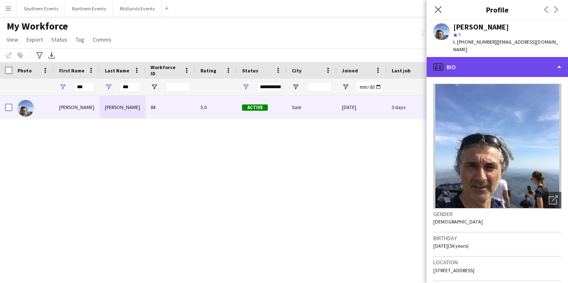
click at [528, 60] on div "profile Bio" at bounding box center [497, 67] width 141 height 20
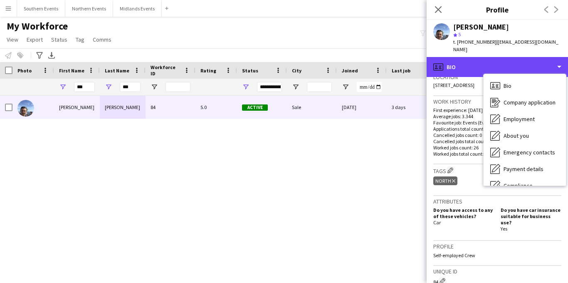
scroll to position [203, 0]
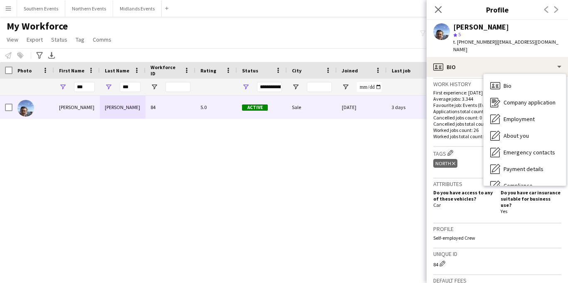
click at [498, 235] on p "Self-employed Crew" at bounding box center [497, 238] width 128 height 6
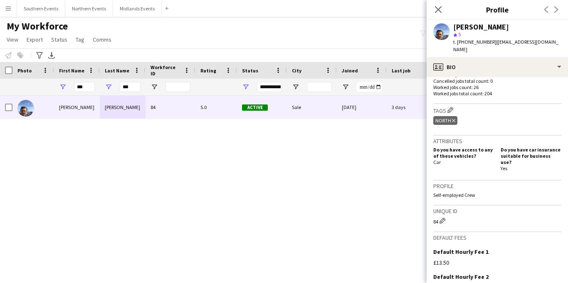
scroll to position [262, 0]
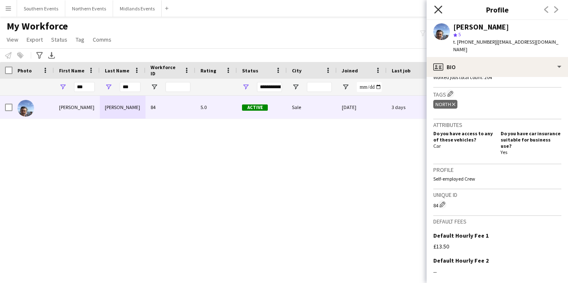
click at [438, 11] on icon "Close pop-in" at bounding box center [438, 9] width 8 height 8
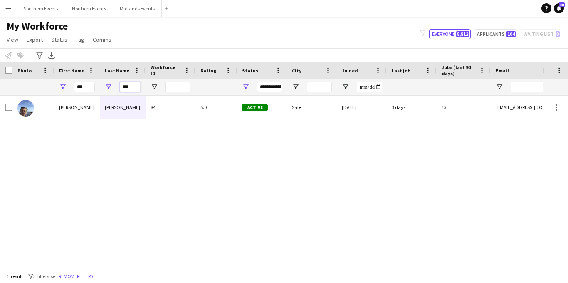
drag, startPoint x: 133, startPoint y: 88, endPoint x: 105, endPoint y: 87, distance: 27.9
click at [105, 87] on div "***" at bounding box center [123, 87] width 46 height 17
click at [60, 85] on div "***" at bounding box center [77, 87] width 46 height 17
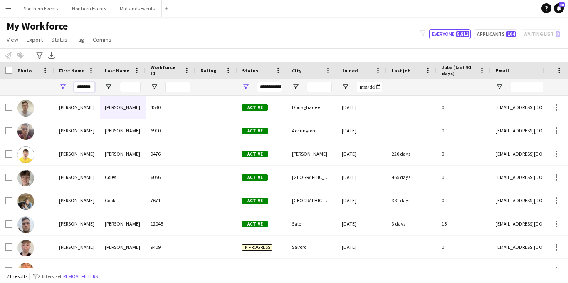
type input "*******"
click at [127, 87] on input "Last Name Filter Input" at bounding box center [130, 87] width 21 height 10
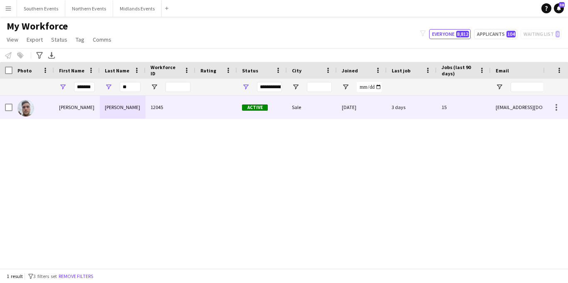
click at [126, 115] on div "[PERSON_NAME]" at bounding box center [123, 107] width 46 height 23
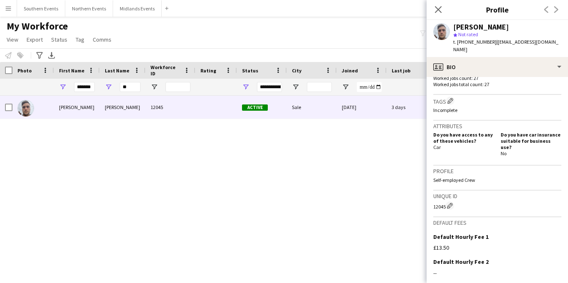
scroll to position [0, 0]
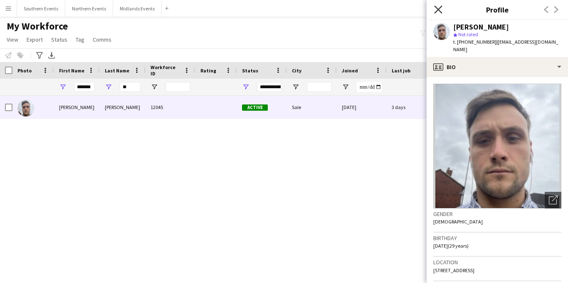
click at [438, 9] on icon at bounding box center [438, 9] width 8 height 8
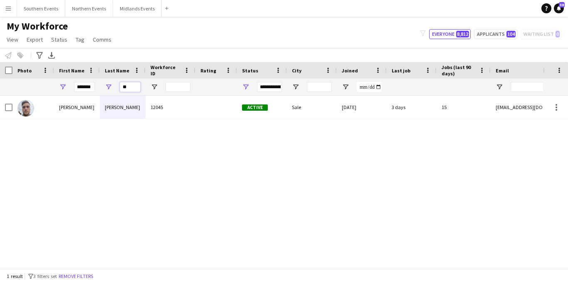
click at [129, 90] on input "**" at bounding box center [130, 87] width 21 height 10
type input "*"
drag, startPoint x: 77, startPoint y: 89, endPoint x: 107, endPoint y: 89, distance: 30.4
click at [107, 89] on div "*******" at bounding box center [451, 87] width 902 height 17
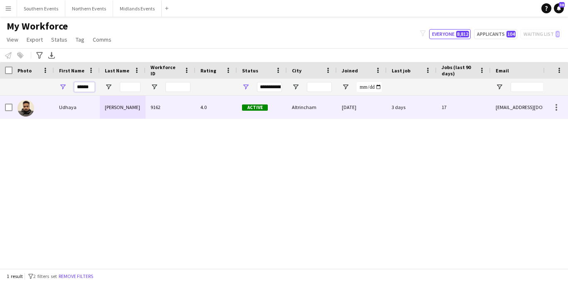
type input "******"
click at [107, 113] on div "[PERSON_NAME]" at bounding box center [123, 107] width 46 height 23
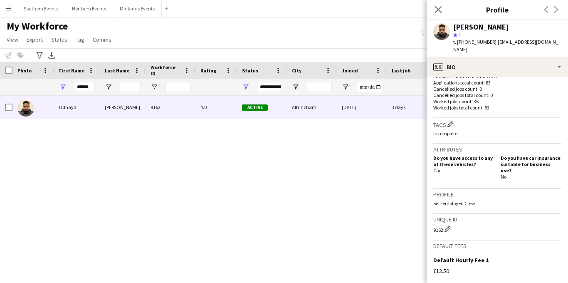
scroll to position [322, 0]
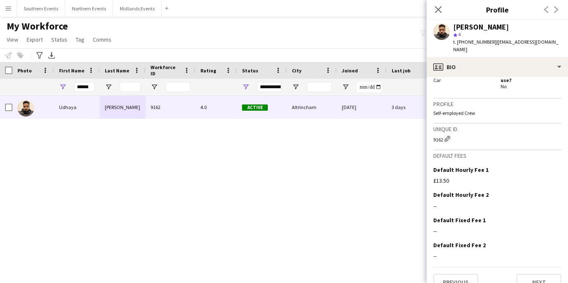
click at [432, 15] on div "Close pop-in" at bounding box center [438, 9] width 23 height 19
click at [437, 10] on icon at bounding box center [438, 9] width 8 height 8
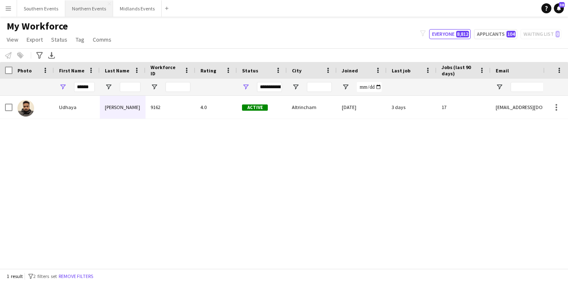
click at [94, 11] on button "Northern Events Close" at bounding box center [89, 8] width 48 height 16
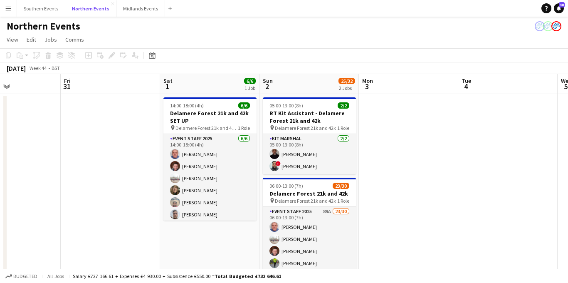
scroll to position [0, 340]
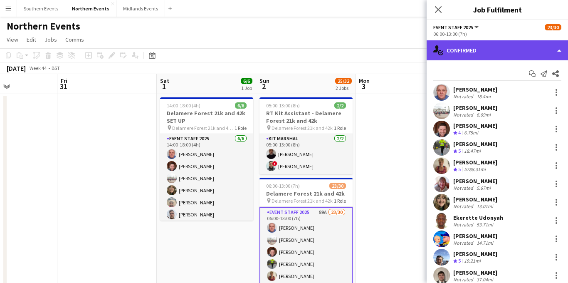
click at [522, 52] on div "single-neutral-actions-check-2 Confirmed" at bounding box center [497, 50] width 141 height 20
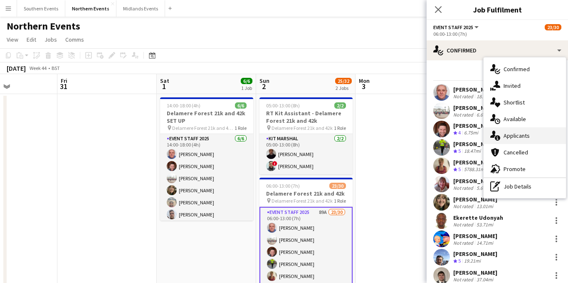
click at [527, 135] on span "Applicants" at bounding box center [517, 135] width 26 height 7
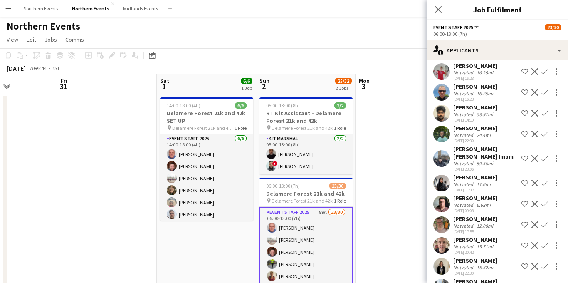
scroll to position [1730, 0]
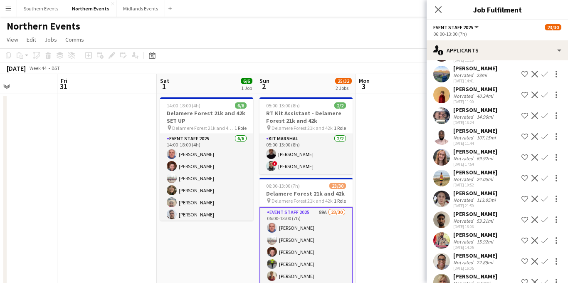
click at [545, 258] on app-icon "Confirm" at bounding box center [545, 261] width 7 height 7
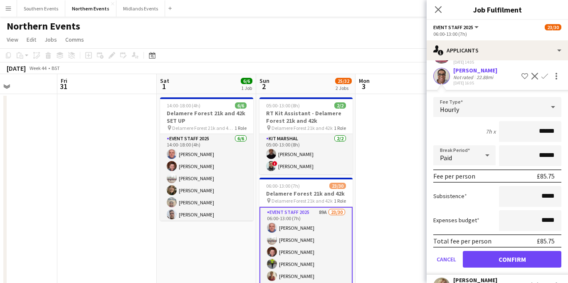
scroll to position [1919, 0]
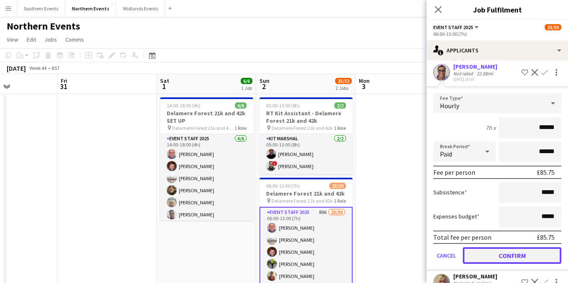
click at [503, 247] on button "Confirm" at bounding box center [512, 255] width 99 height 17
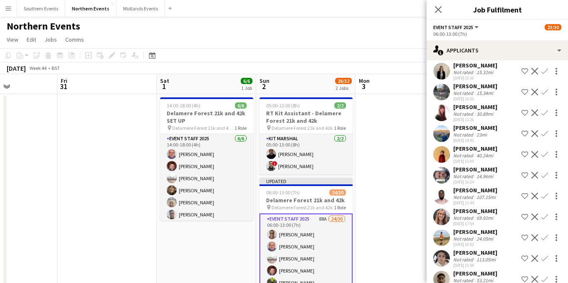
scroll to position [1666, 0]
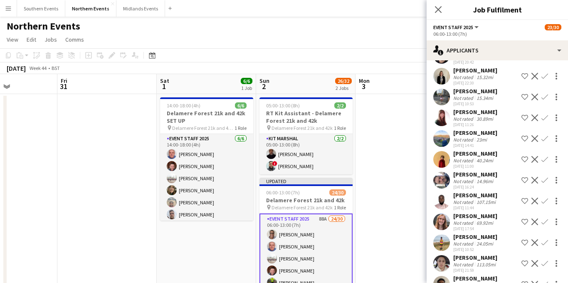
click at [480, 233] on div "[PERSON_NAME]" at bounding box center [475, 236] width 44 height 7
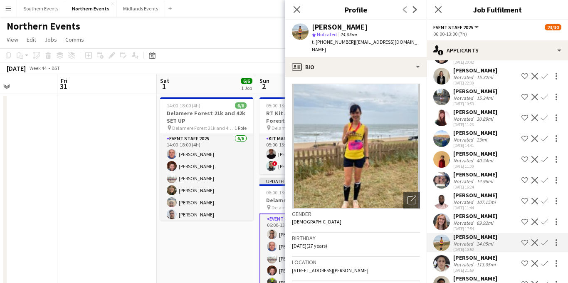
click at [479, 233] on div "[PERSON_NAME]" at bounding box center [475, 236] width 44 height 7
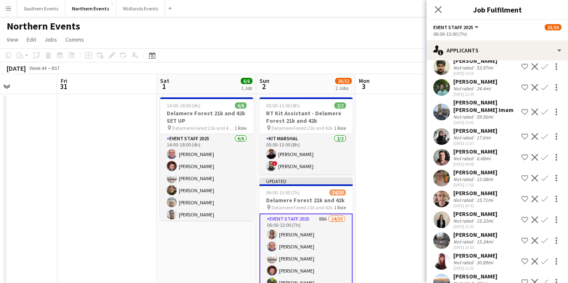
scroll to position [1519, 0]
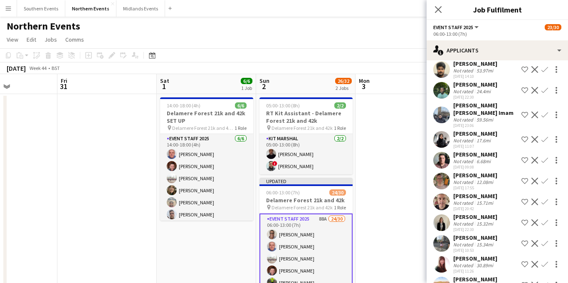
click at [491, 192] on div "[PERSON_NAME]" at bounding box center [475, 195] width 44 height 7
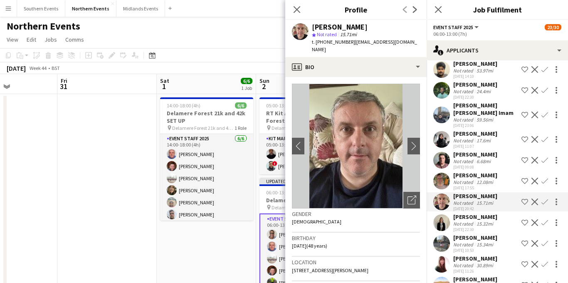
click at [475, 185] on div "[DATE] 17:55" at bounding box center [475, 187] width 44 height 5
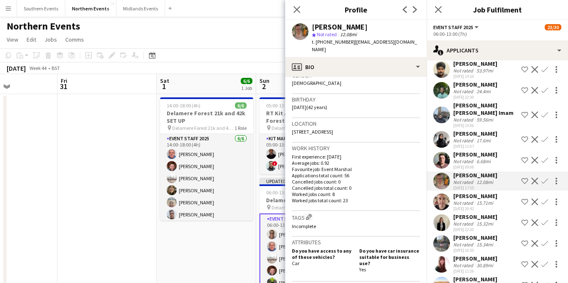
scroll to position [141, 0]
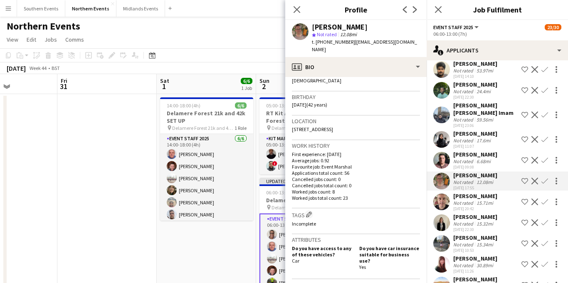
click at [546, 178] on app-icon "Confirm" at bounding box center [545, 181] width 7 height 7
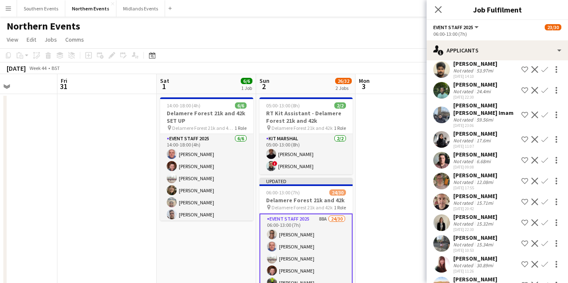
click at [546, 178] on app-icon "Confirm" at bounding box center [545, 181] width 7 height 7
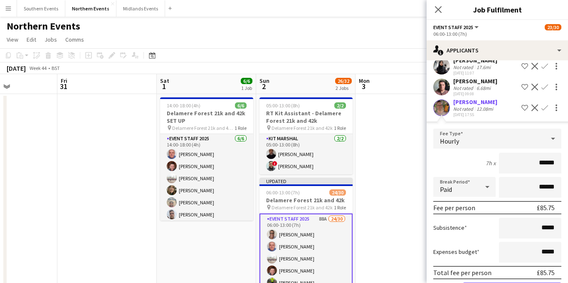
scroll to position [1641, 0]
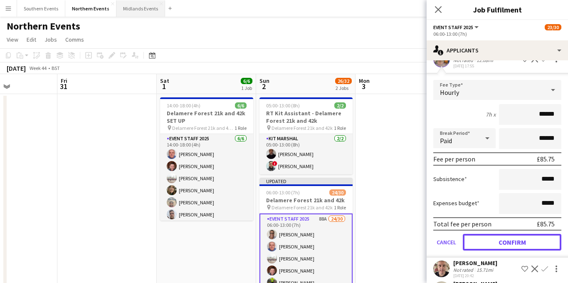
click at [505, 234] on button "Confirm" at bounding box center [512, 242] width 99 height 17
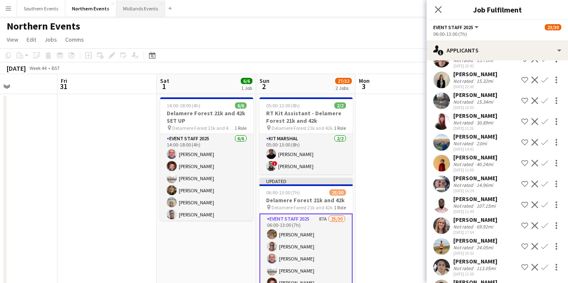
scroll to position [1432, 0]
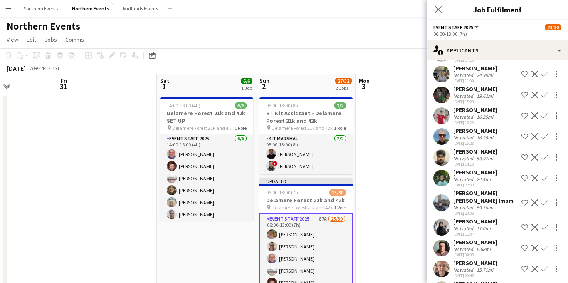
click at [476, 176] on div "24.4mi" at bounding box center [483, 179] width 17 height 6
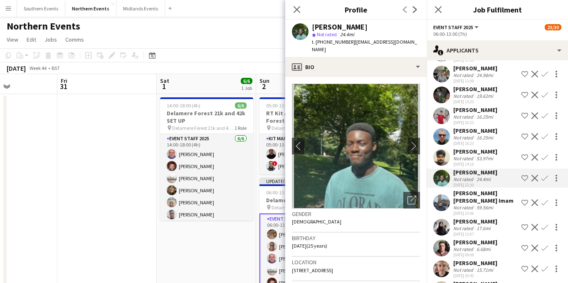
click at [543, 175] on app-icon "Confirm" at bounding box center [545, 178] width 7 height 7
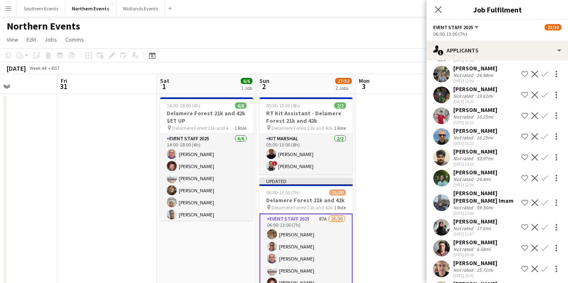
click at [543, 175] on app-icon "Confirm" at bounding box center [545, 178] width 7 height 7
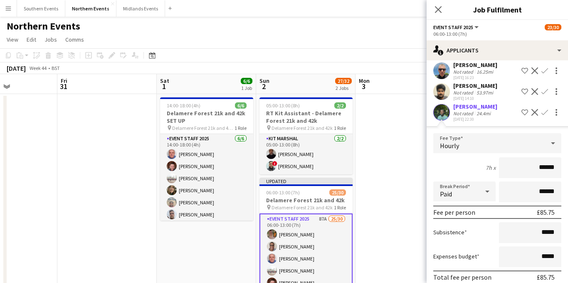
scroll to position [1554, 0]
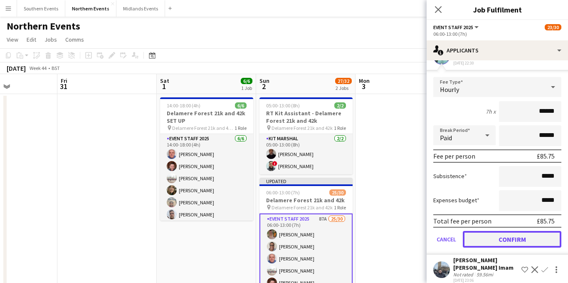
click at [506, 231] on button "Confirm" at bounding box center [512, 239] width 99 height 17
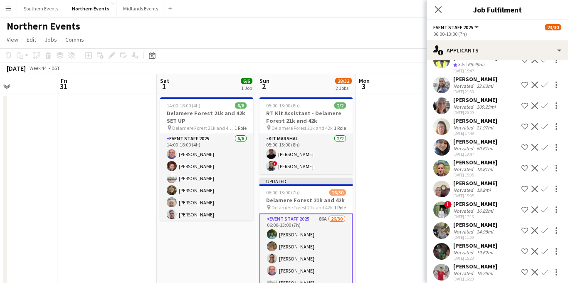
scroll to position [1272, 0]
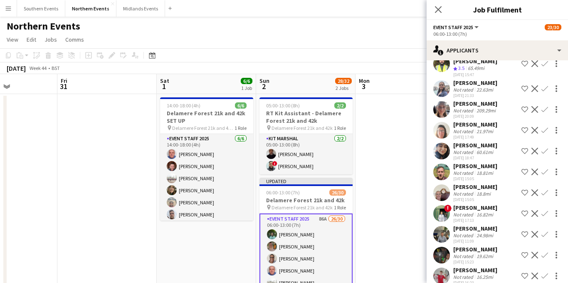
click at [545, 168] on app-icon "Confirm" at bounding box center [545, 171] width 7 height 7
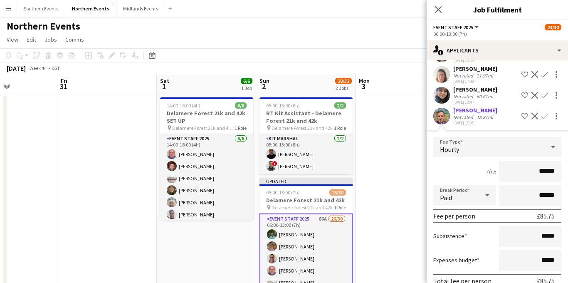
scroll to position [1328, 0]
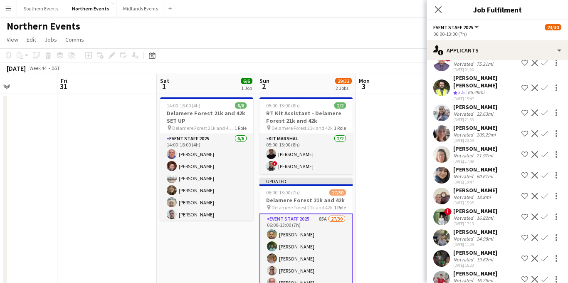
scroll to position [1244, 0]
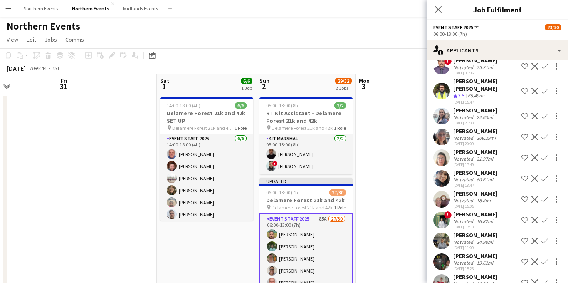
click at [544, 196] on app-icon "Confirm" at bounding box center [545, 199] width 7 height 7
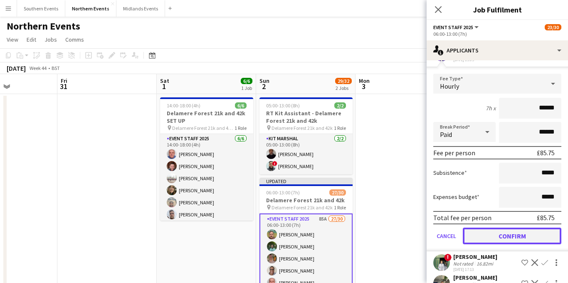
click at [489, 228] on button "Confirm" at bounding box center [512, 236] width 99 height 17
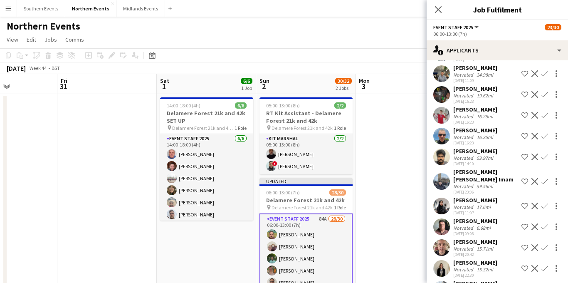
scroll to position [1181, 0]
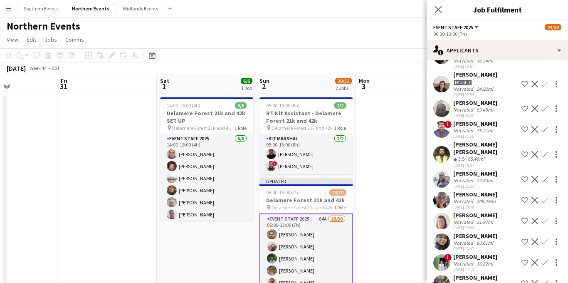
click at [437, 8] on icon at bounding box center [438, 9] width 7 height 7
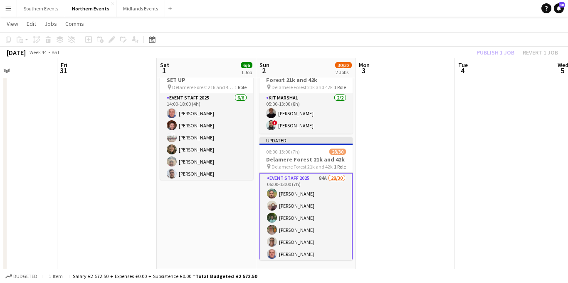
scroll to position [46, 0]
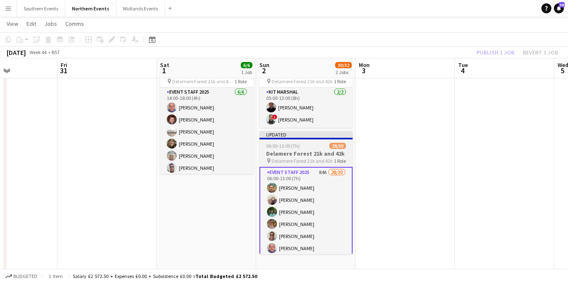
click at [287, 137] on div "Updated" at bounding box center [306, 134] width 93 height 7
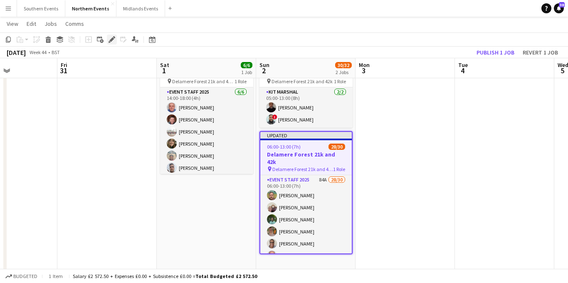
click at [111, 42] on icon "Edit" at bounding box center [112, 39] width 7 height 7
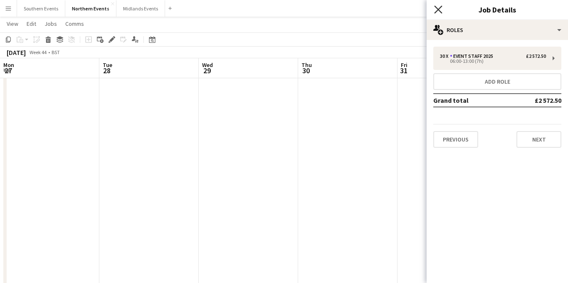
scroll to position [0, 340]
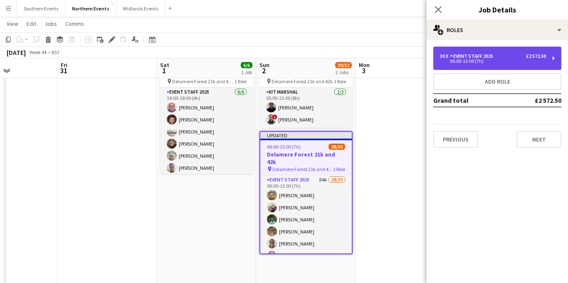
click at [455, 58] on div "Event Staff 2025" at bounding box center [473, 56] width 47 height 6
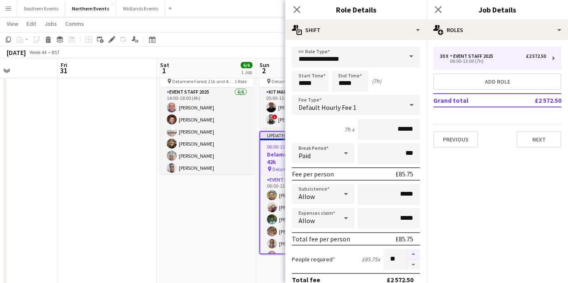
click at [415, 255] on button "button" at bounding box center [413, 254] width 13 height 11
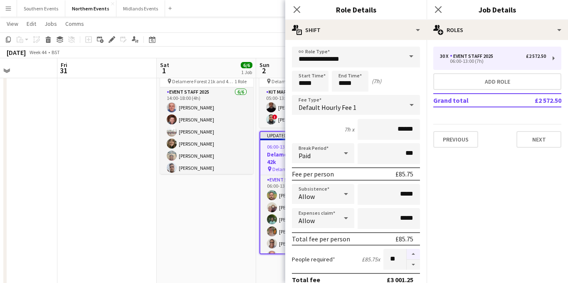
click at [415, 255] on button "button" at bounding box center [413, 254] width 13 height 11
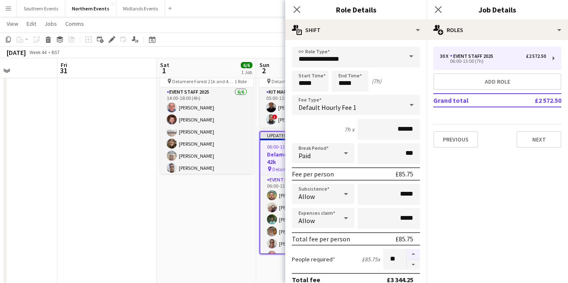
type input "**"
click at [439, 9] on icon at bounding box center [438, 9] width 8 height 8
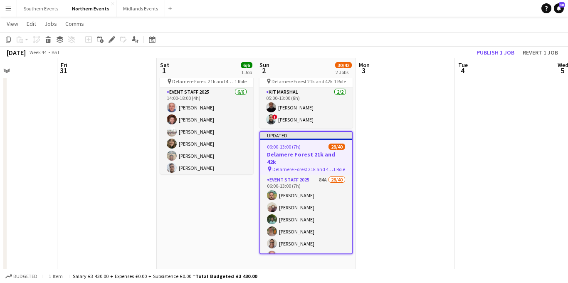
click at [312, 147] on div "06:00-13:00 (7h) 28/40" at bounding box center [306, 146] width 92 height 6
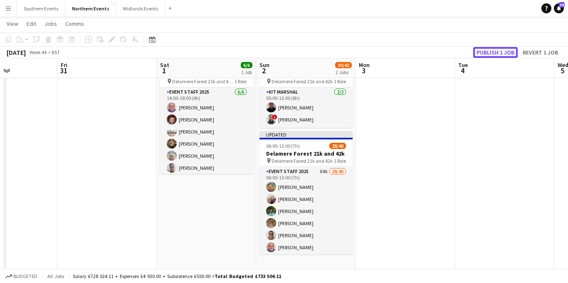
click at [492, 53] on button "Publish 1 job" at bounding box center [495, 52] width 45 height 11
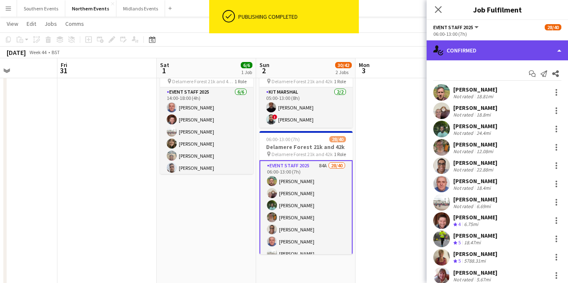
click at [502, 57] on div "single-neutral-actions-check-2 Confirmed" at bounding box center [497, 50] width 141 height 20
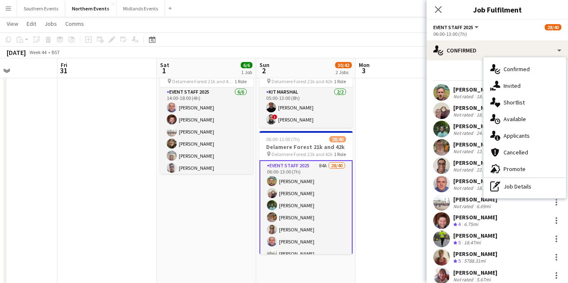
click at [508, 139] on div "single-neutral-actions-information Applicants" at bounding box center [525, 135] width 82 height 17
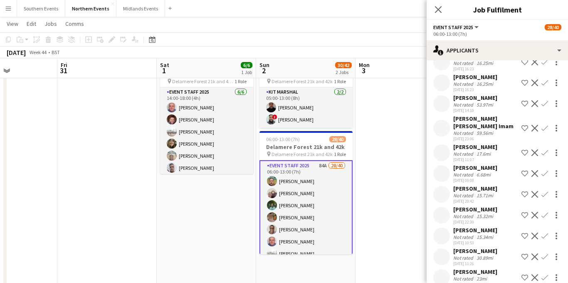
scroll to position [1441, 0]
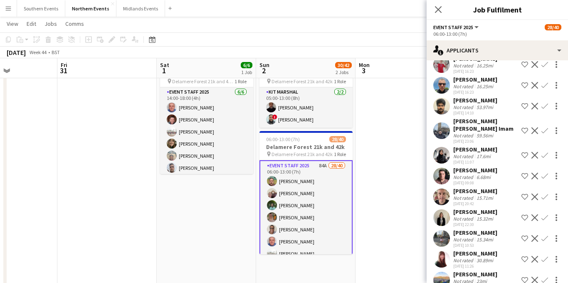
click at [545, 173] on app-icon "Confirm" at bounding box center [545, 176] width 7 height 7
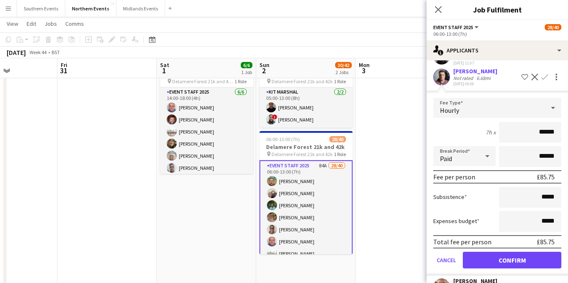
scroll to position [1556, 0]
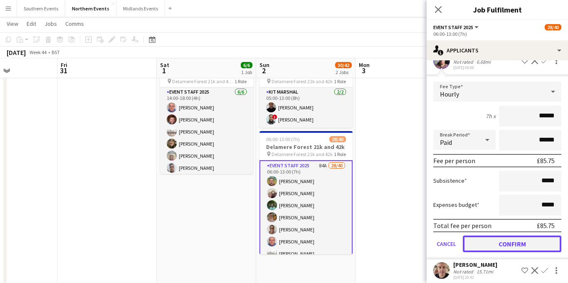
click at [497, 235] on button "Confirm" at bounding box center [512, 243] width 99 height 17
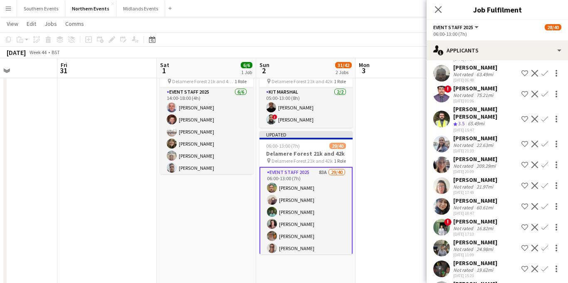
scroll to position [1179, 0]
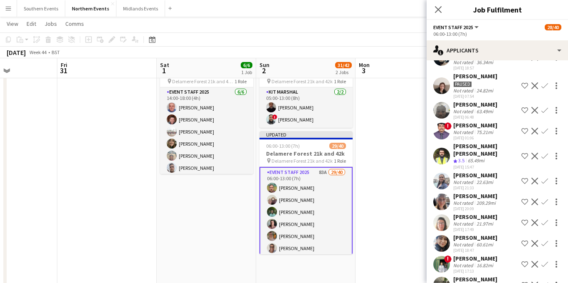
click at [545, 178] on app-icon "Confirm" at bounding box center [545, 181] width 7 height 7
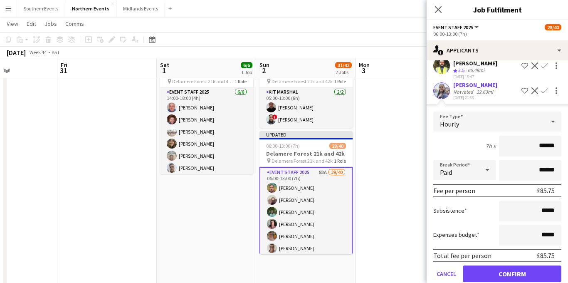
scroll to position [1297, 0]
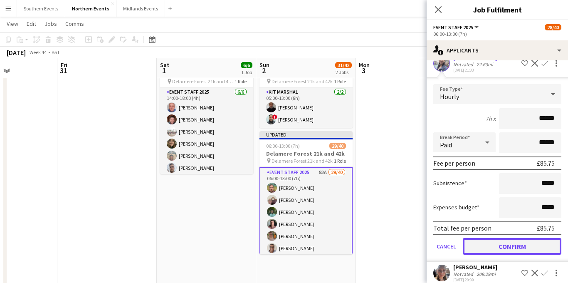
click at [501, 238] on button "Confirm" at bounding box center [512, 246] width 99 height 17
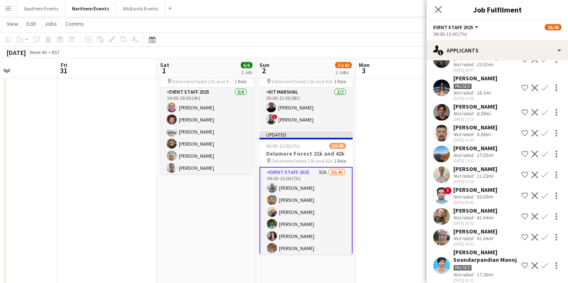
scroll to position [731, 0]
click at [488, 214] on div "41.64mi" at bounding box center [485, 217] width 20 height 6
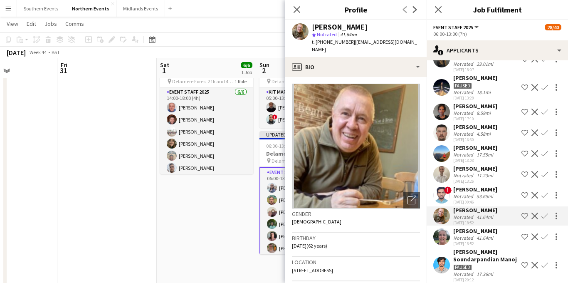
click at [482, 227] on div "[PERSON_NAME]" at bounding box center [475, 230] width 44 height 7
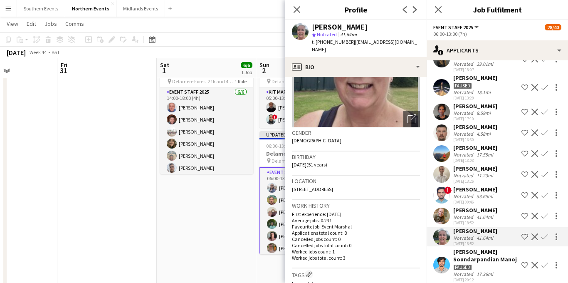
scroll to position [83, 0]
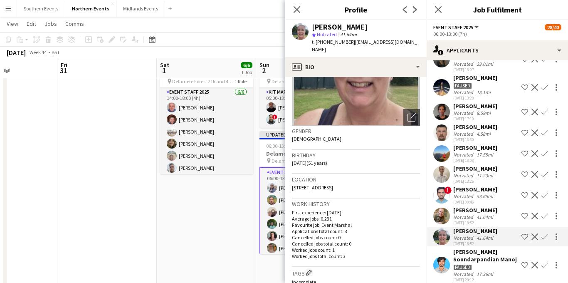
click at [487, 214] on div "41.64mi" at bounding box center [485, 217] width 20 height 6
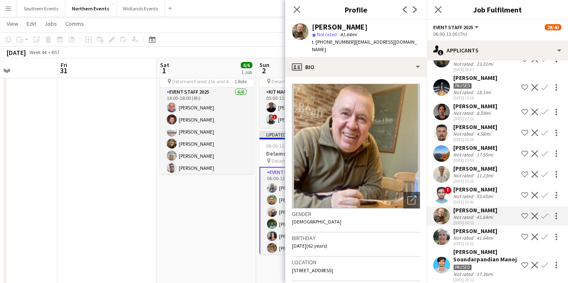
click at [492, 172] on div "11.23mi" at bounding box center [485, 175] width 20 height 6
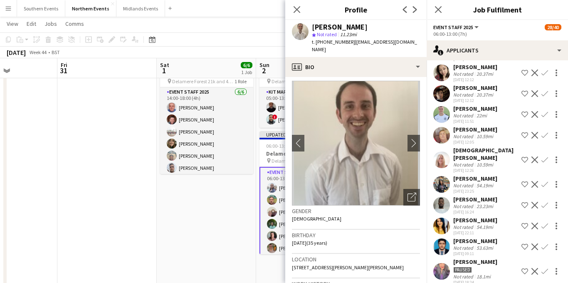
scroll to position [439, 0]
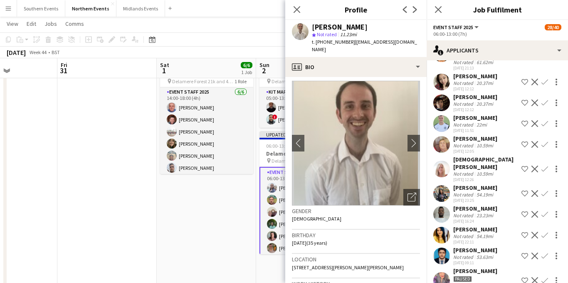
click at [471, 156] on div "[DEMOGRAPHIC_DATA][PERSON_NAME]" at bounding box center [485, 163] width 65 height 15
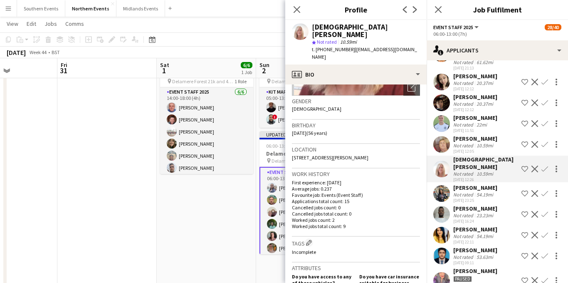
scroll to position [122, 0]
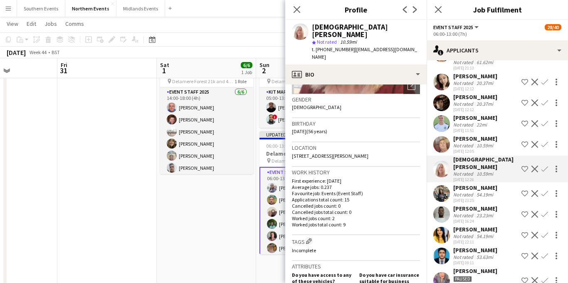
click at [464, 142] on div "Not rated" at bounding box center [464, 145] width 22 height 6
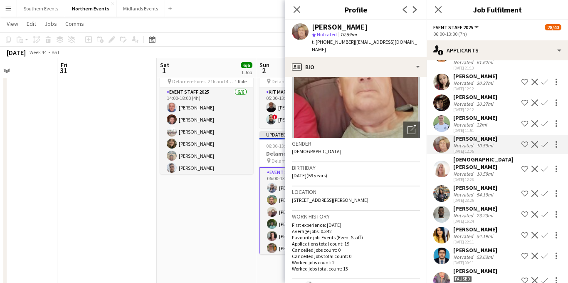
scroll to position [72, 0]
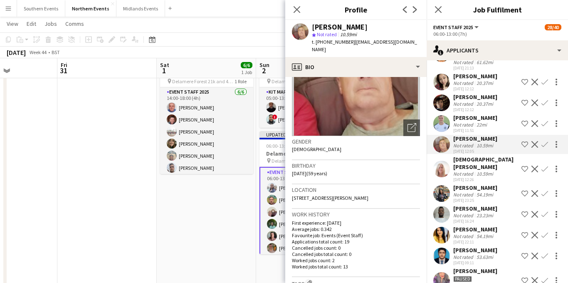
click at [544, 141] on app-icon "Confirm" at bounding box center [545, 144] width 7 height 7
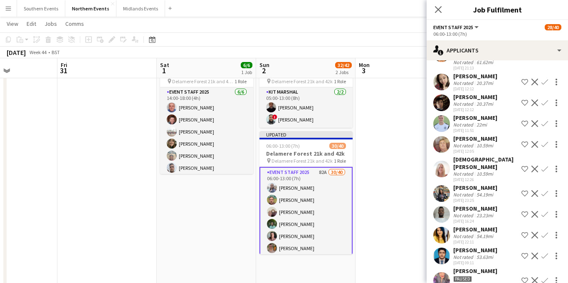
click at [544, 141] on app-icon "Confirm" at bounding box center [545, 144] width 7 height 7
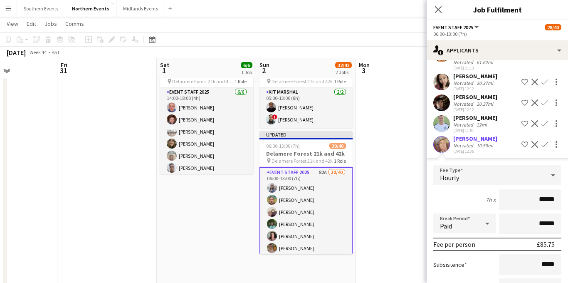
scroll to position [540, 0]
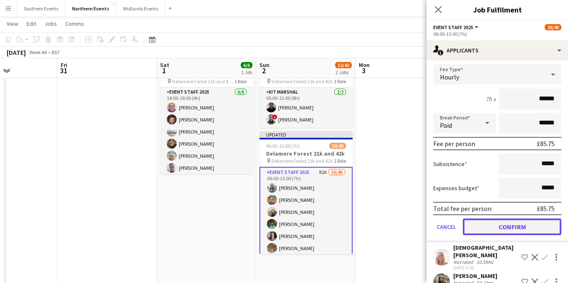
click at [497, 218] on button "Confirm" at bounding box center [512, 226] width 99 height 17
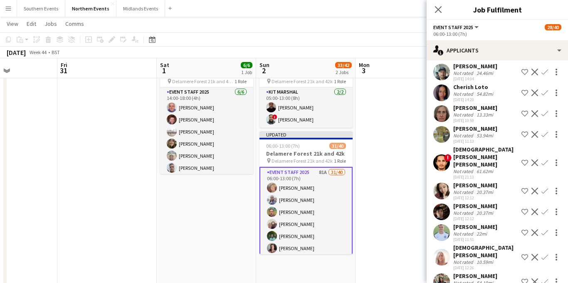
click at [543, 254] on app-icon "Confirm" at bounding box center [545, 257] width 7 height 7
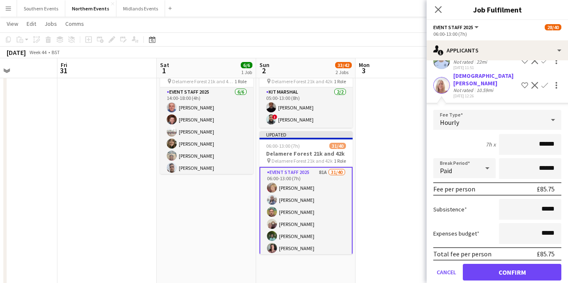
scroll to position [569, 0]
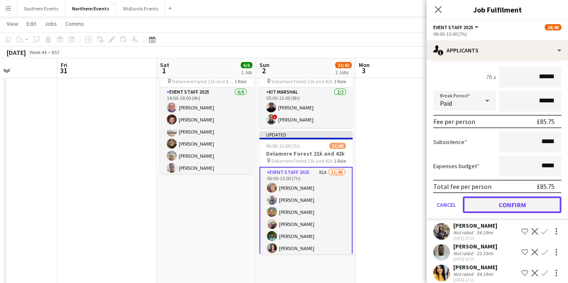
click at [500, 196] on button "Confirm" at bounding box center [512, 204] width 99 height 17
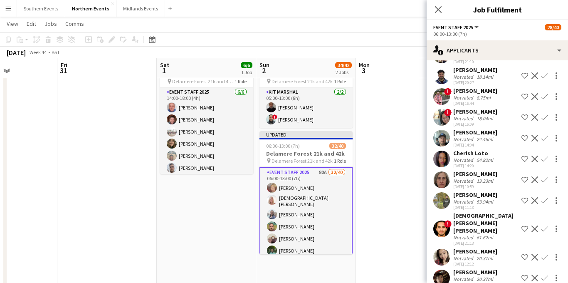
scroll to position [247, 0]
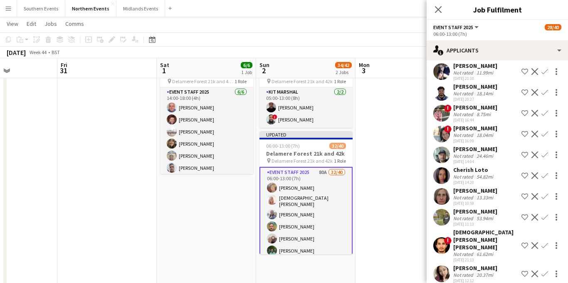
click at [544, 155] on app-icon "Confirm" at bounding box center [545, 154] width 7 height 7
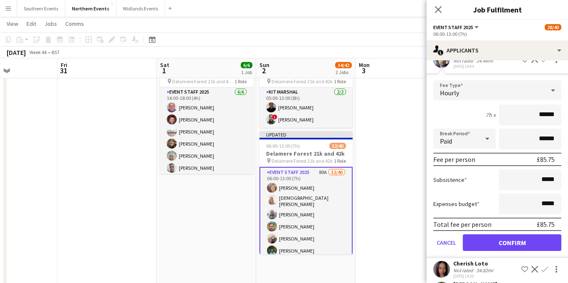
scroll to position [374, 0]
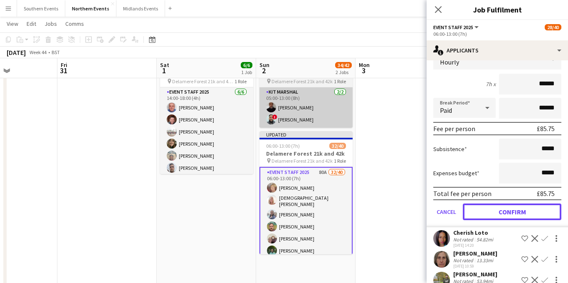
click at [497, 210] on button "Confirm" at bounding box center [512, 211] width 99 height 17
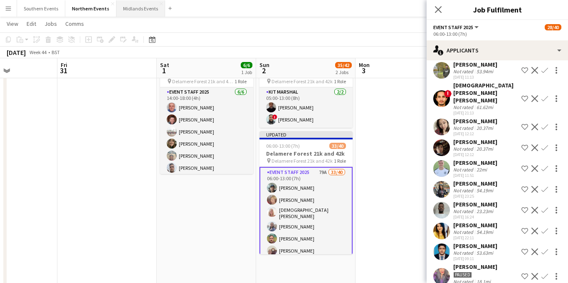
scroll to position [164, 0]
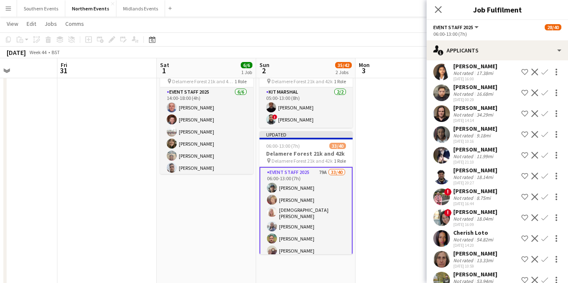
click at [544, 155] on app-icon "Confirm" at bounding box center [545, 155] width 7 height 7
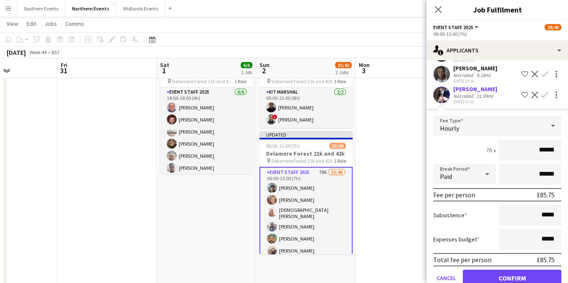
scroll to position [227, 0]
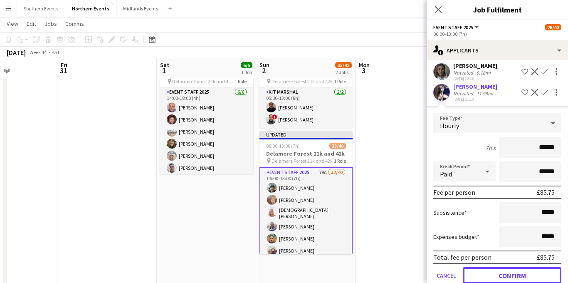
click at [485, 273] on button "Confirm" at bounding box center [512, 275] width 99 height 17
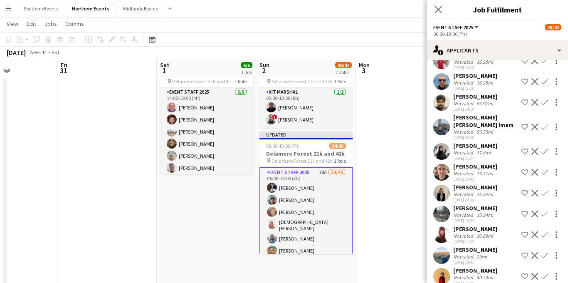
scroll to position [1335, 0]
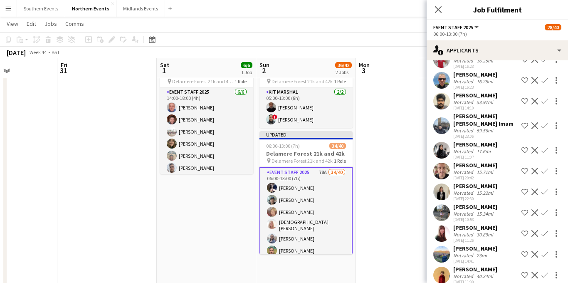
click at [486, 210] on div "15.34mi" at bounding box center [485, 213] width 20 height 6
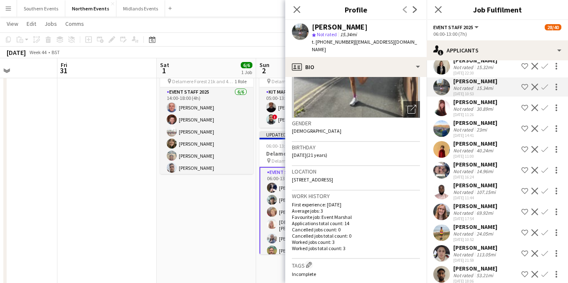
scroll to position [1502, 0]
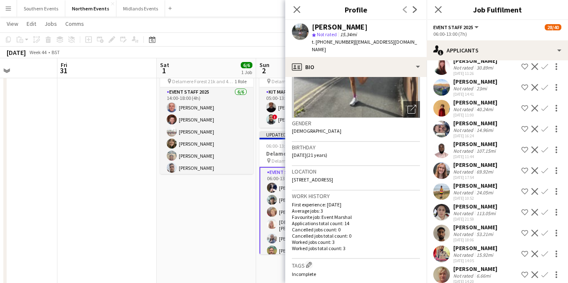
click at [473, 203] on div "[PERSON_NAME]" at bounding box center [475, 206] width 44 height 7
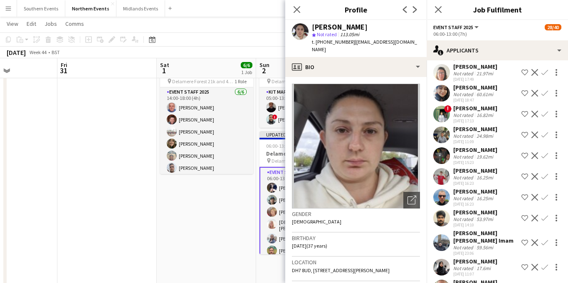
scroll to position [1211, 0]
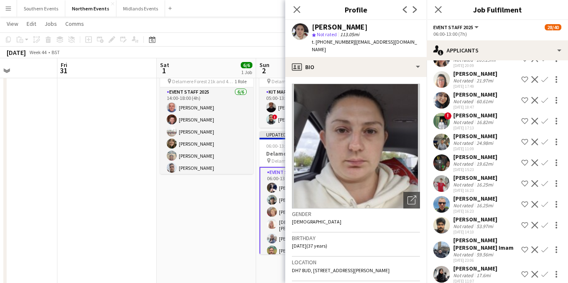
click at [473, 181] on div "Not rated" at bounding box center [464, 184] width 22 height 6
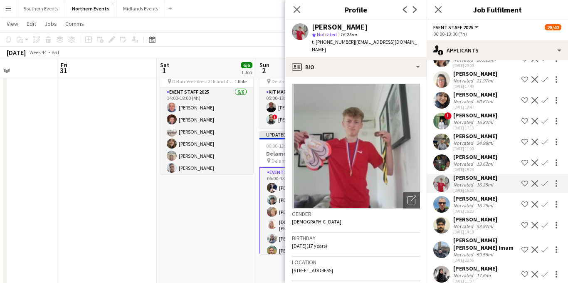
click at [445, 196] on div at bounding box center [441, 204] width 17 height 17
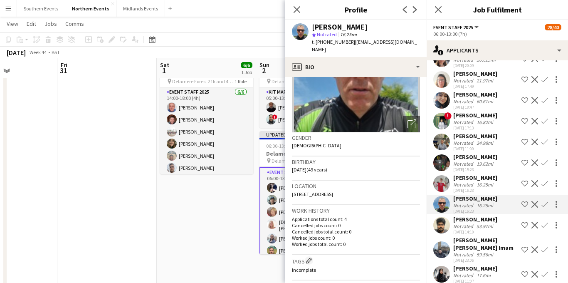
scroll to position [87, 0]
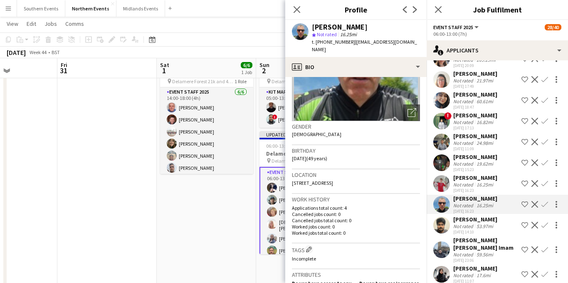
click at [507, 174] on div "Lewis Harding Not rated 16.25mi 31-08-2025 16:23 Shortlist crew Decline Confirm" at bounding box center [497, 183] width 141 height 19
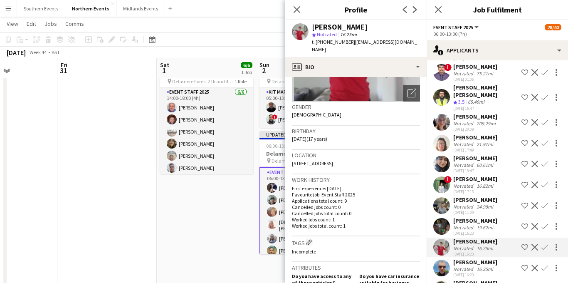
scroll to position [1142, 0]
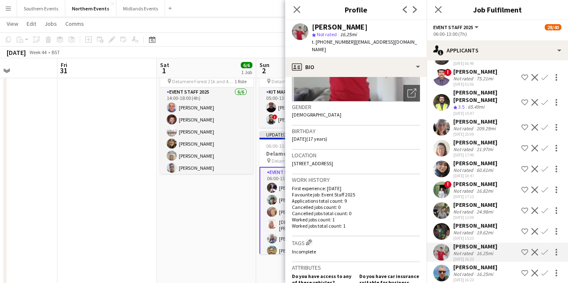
click at [483, 201] on div "[PERSON_NAME]" at bounding box center [475, 204] width 44 height 7
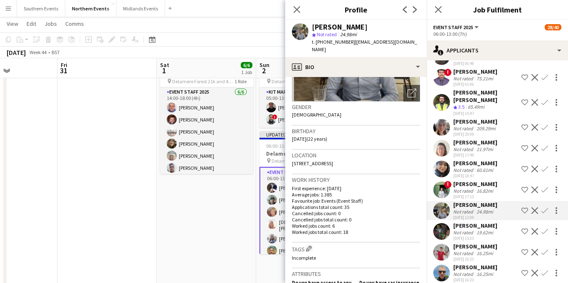
scroll to position [121, 0]
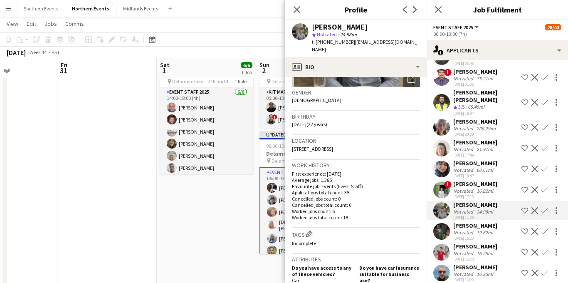
click at [544, 207] on app-icon "Confirm" at bounding box center [545, 210] width 7 height 7
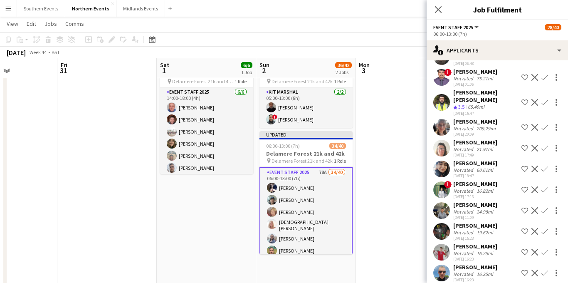
click at [544, 207] on app-icon "Confirm" at bounding box center [545, 210] width 7 height 7
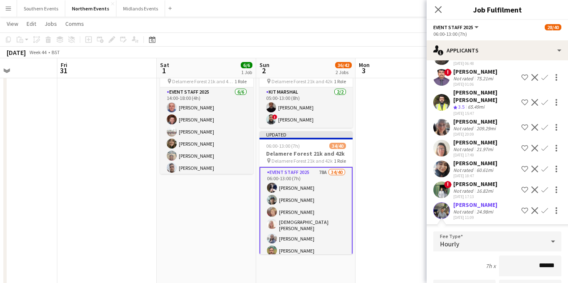
scroll to position [1264, 0]
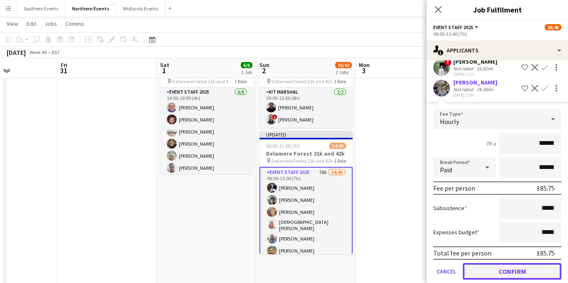
click at [487, 263] on button "Confirm" at bounding box center [512, 271] width 99 height 17
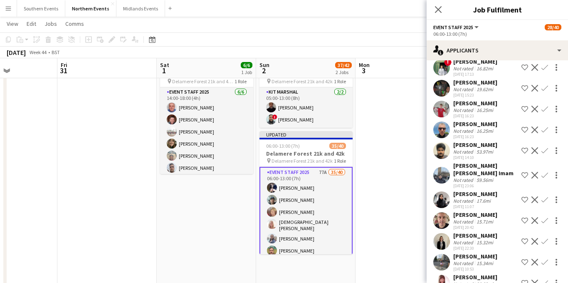
scroll to position [1055, 0]
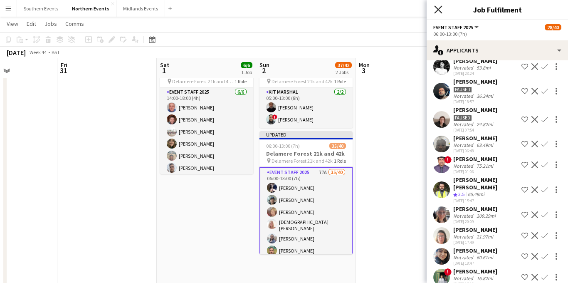
click at [438, 12] on icon "Close pop-in" at bounding box center [438, 9] width 8 height 8
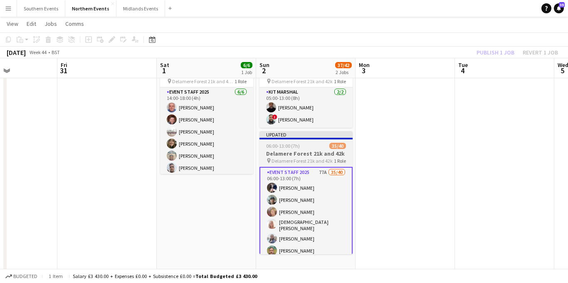
click at [317, 149] on app-job-card "Updated 06:00-13:00 (7h) 35/40 Delamere Forest 21k and 42k pin Delamere Forest …" at bounding box center [306, 192] width 93 height 123
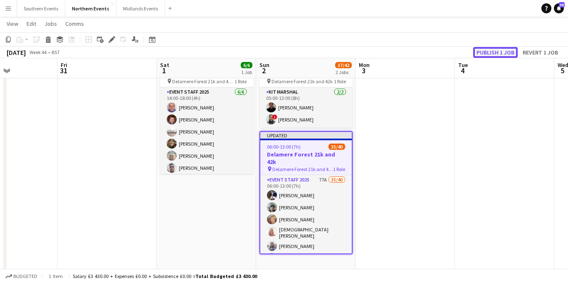
click at [487, 55] on button "Publish 1 job" at bounding box center [495, 52] width 45 height 11
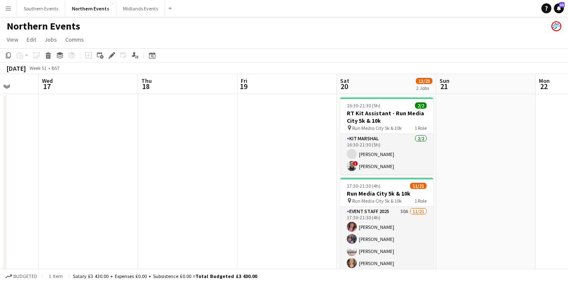
scroll to position [0, 259]
click at [10, 10] on app-icon "Menu" at bounding box center [8, 8] width 7 height 7
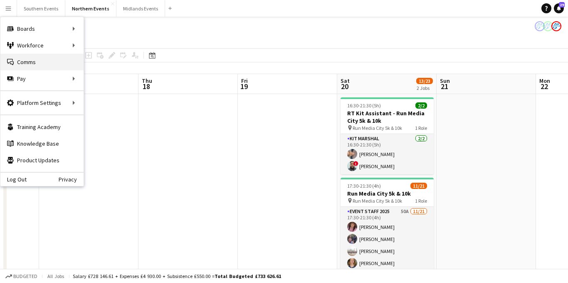
click at [29, 67] on link "Comms Comms" at bounding box center [41, 62] width 83 height 17
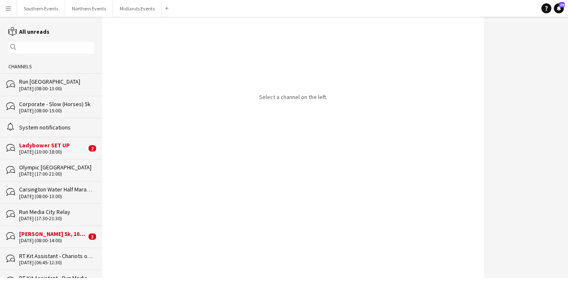
click at [67, 146] on div "Ladybower SET UP" at bounding box center [52, 144] width 67 height 7
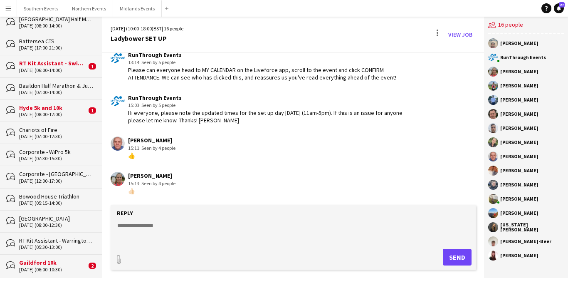
scroll to position [458, 0]
click at [91, 9] on button "Northern Events Close" at bounding box center [89, 8] width 48 height 16
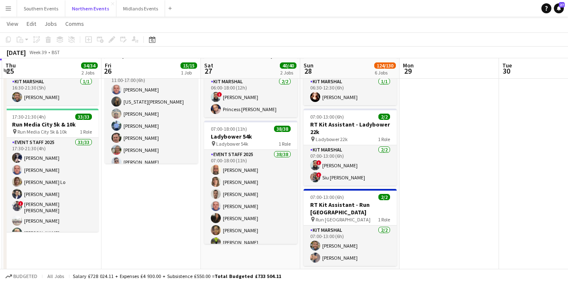
scroll to position [57, 0]
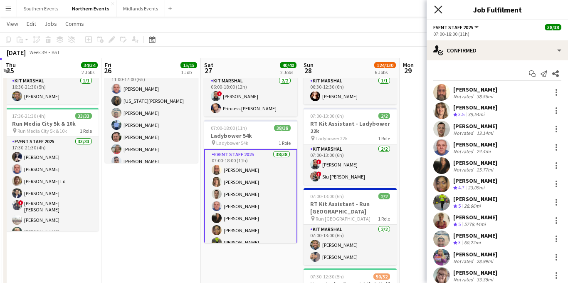
click at [438, 8] on icon "Close pop-in" at bounding box center [438, 9] width 8 height 8
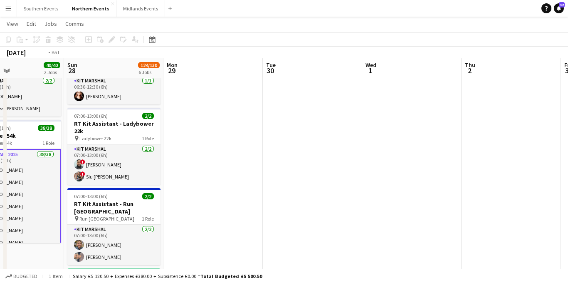
scroll to position [0, 227]
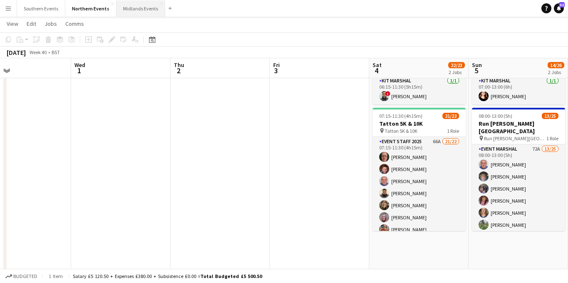
click at [143, 14] on button "Midlands Events Close" at bounding box center [140, 8] width 49 height 16
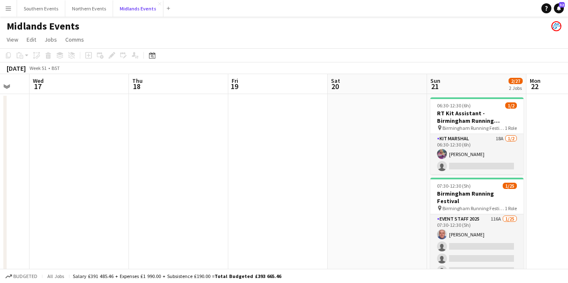
scroll to position [0, 189]
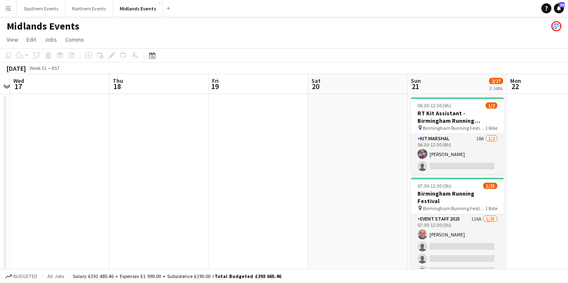
click at [12, 8] on button "Menu" at bounding box center [8, 8] width 17 height 17
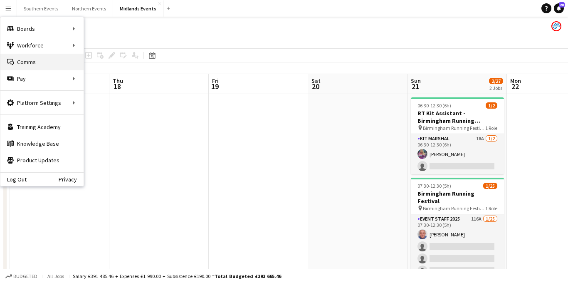
click at [34, 61] on link "Comms Comms" at bounding box center [41, 62] width 83 height 17
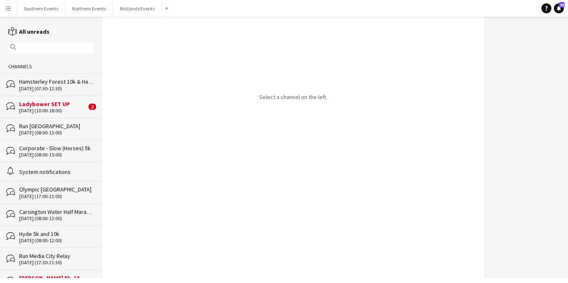
click at [73, 112] on div "[DATE] (10:00-18:00)" at bounding box center [52, 111] width 67 height 6
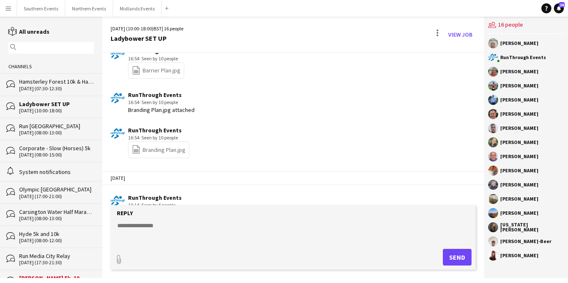
scroll to position [578, 0]
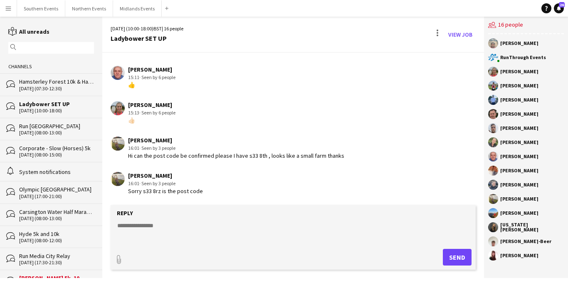
click at [158, 225] on textarea at bounding box center [294, 232] width 357 height 22
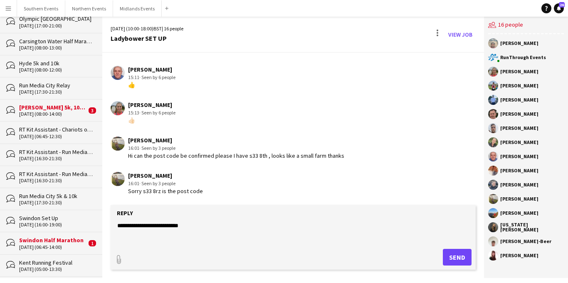
scroll to position [251, 0]
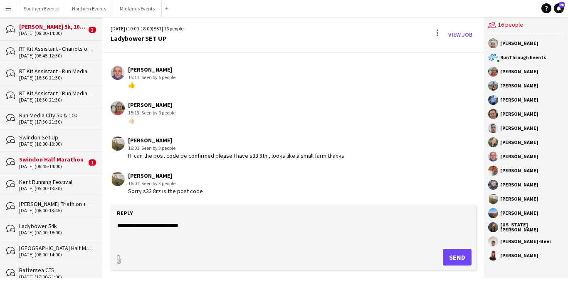
type textarea "**********"
click at [457, 257] on button "Send" at bounding box center [457, 257] width 29 height 17
